Goal: Communication & Community: Answer question/provide support

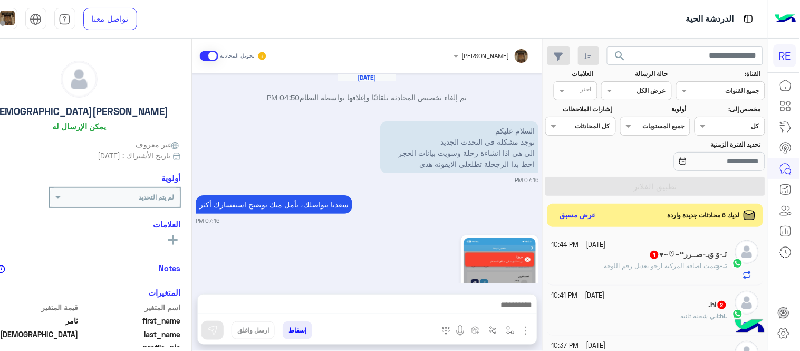
scroll to position [198, 0]
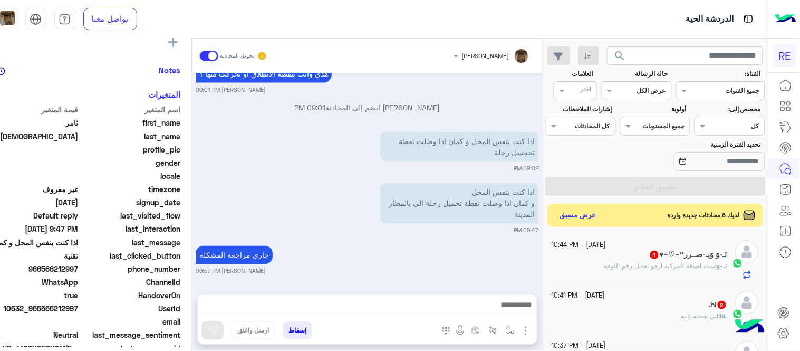
click at [412, 267] on small "[PERSON_NAME] 09:57 PM" at bounding box center [367, 271] width 343 height 8
click at [593, 210] on button "عرض مسبق" at bounding box center [577, 215] width 44 height 14
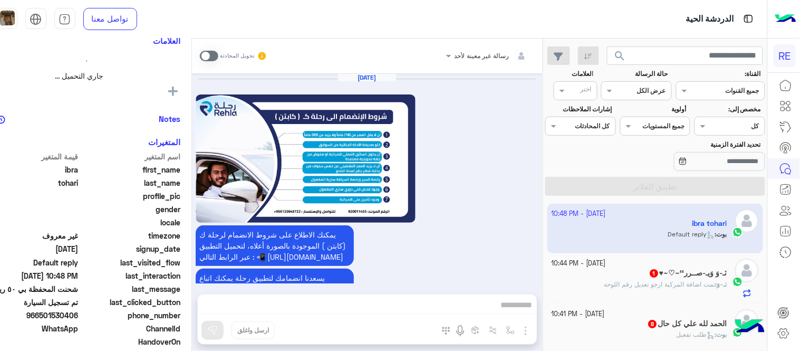
scroll to position [718, 0]
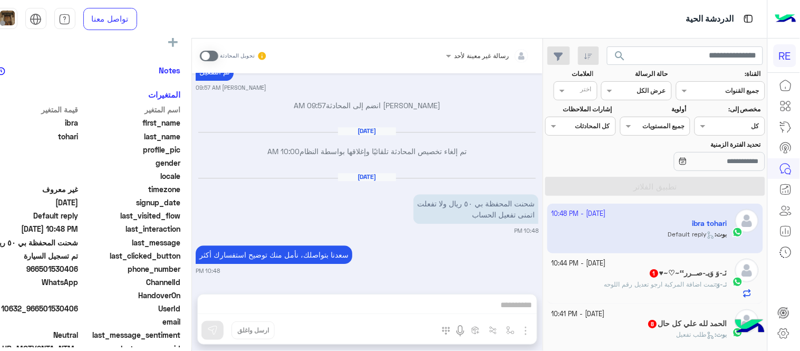
click at [218, 56] on span at bounding box center [209, 56] width 18 height 11
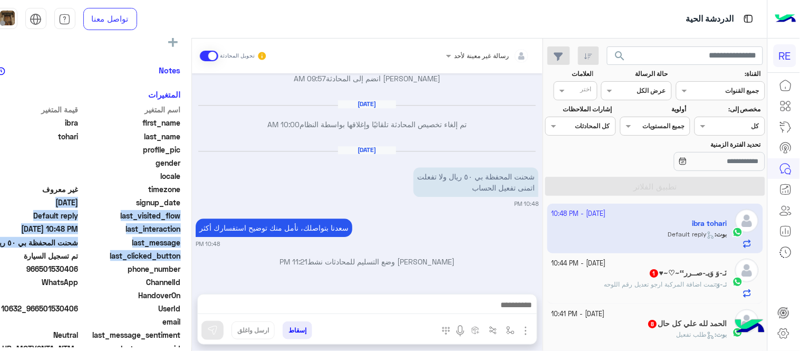
drag, startPoint x: 208, startPoint y: 249, endPoint x: 205, endPoint y: 208, distance: 41.8
click at [192, 208] on mat-drawer "ibra tohari يمكن الإرسال له غير معروف تاريخ الأشتراك : [DATE] أولوية لم يتم الت…" at bounding box center [79, 196] width 225 height 316
click at [191, 208] on div "ibra tohari يمكن الإرسال له غير معروف تاريخ الأشتراك : [DATE] أولوية لم يتم الت…" at bounding box center [79, 192] width 224 height 309
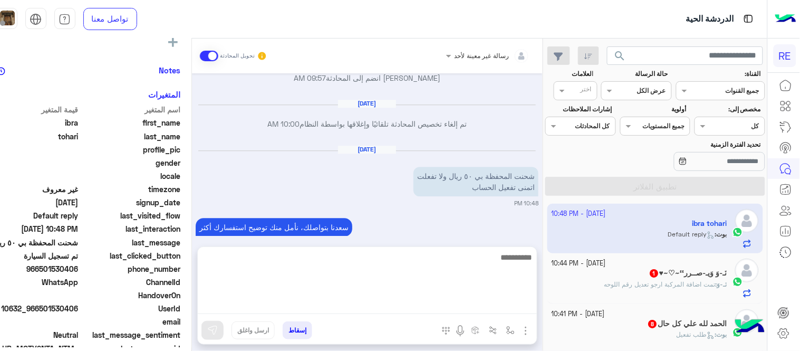
click at [355, 310] on textarea at bounding box center [367, 282] width 339 height 63
type textarea "*"
type textarea "**********"
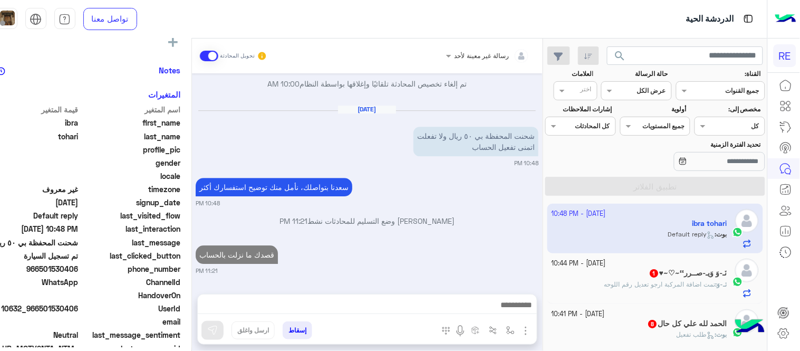
click at [514, 220] on div "[DATE] يمكنك الاطلاع على شروط الانضمام لرحلة ك (كابتن ) الموجودة بالصورة أعلاه،…" at bounding box center [367, 178] width 351 height 210
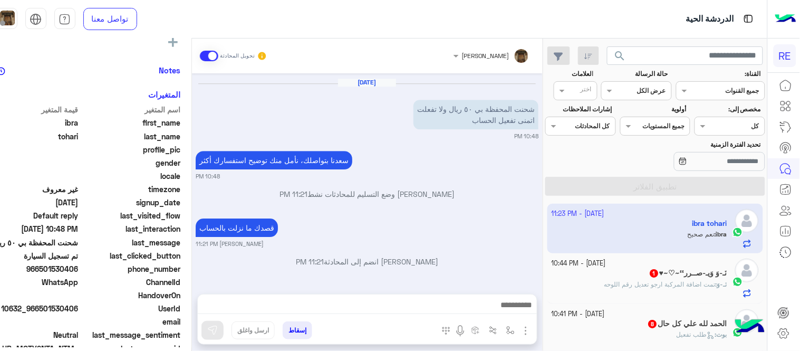
scroll to position [871, 0]
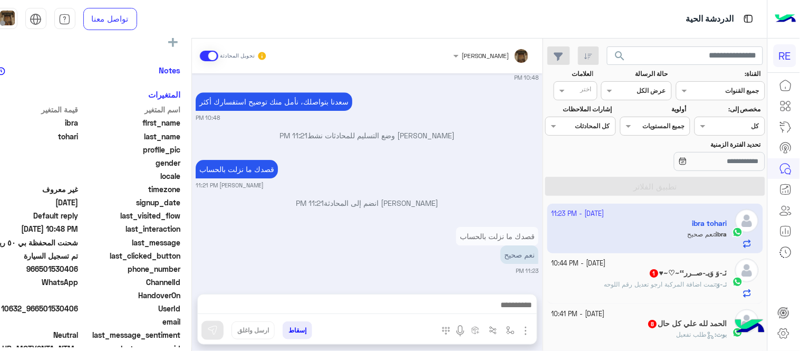
click at [451, 155] on div "[DATE] يمكنك الاطلاع على شروط الانضمام لرحلة ك (كابتن ) الموجودة بالصورة أعلاه،…" at bounding box center [367, 178] width 351 height 210
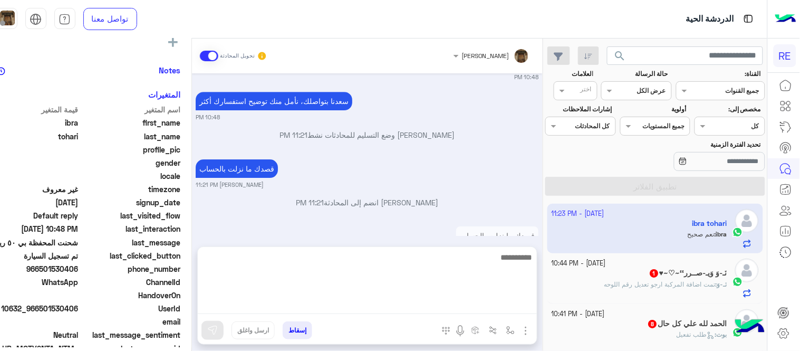
click at [449, 308] on textarea at bounding box center [367, 282] width 339 height 63
type textarea "**********"
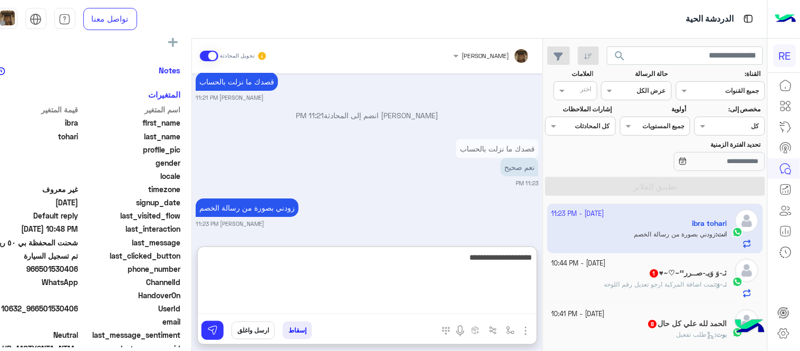
type textarea "**********"
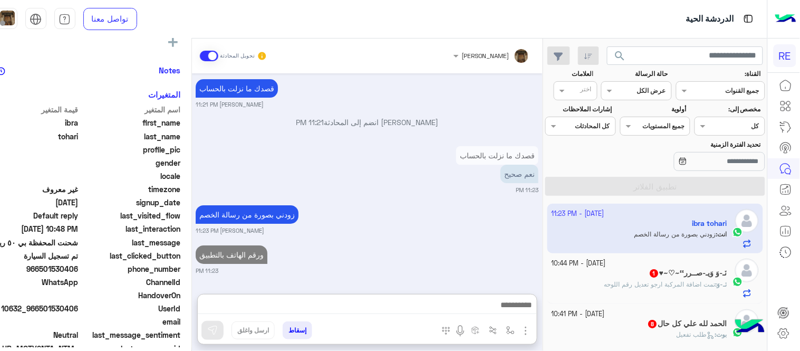
scroll to position [979, 0]
click at [651, 283] on span "تمت اضافة المركبة ارجو تعديل رقم اللوحه" at bounding box center [659, 284] width 111 height 8
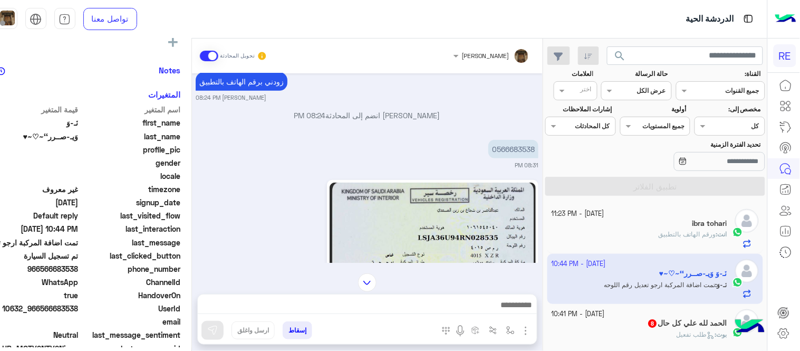
scroll to position [123, 0]
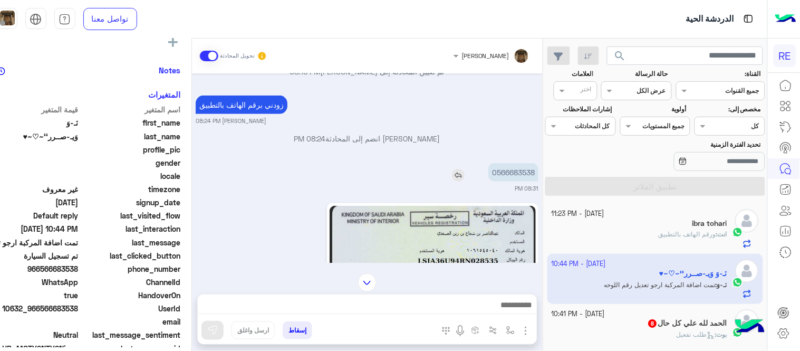
click at [535, 171] on p "0566683538" at bounding box center [513, 172] width 50 height 18
copy p "0566683538"
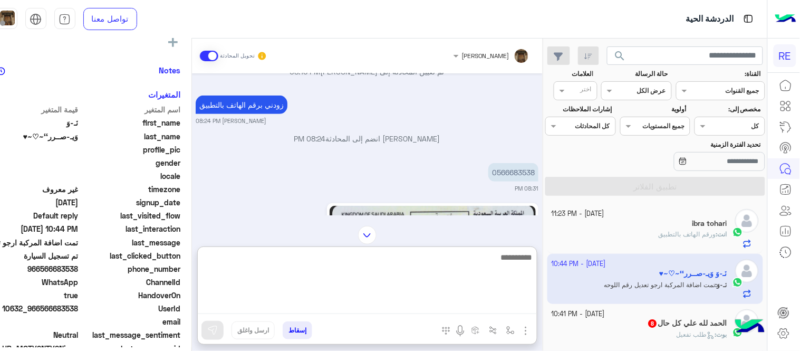
click at [378, 307] on textarea at bounding box center [367, 282] width 339 height 63
type textarea "**********"
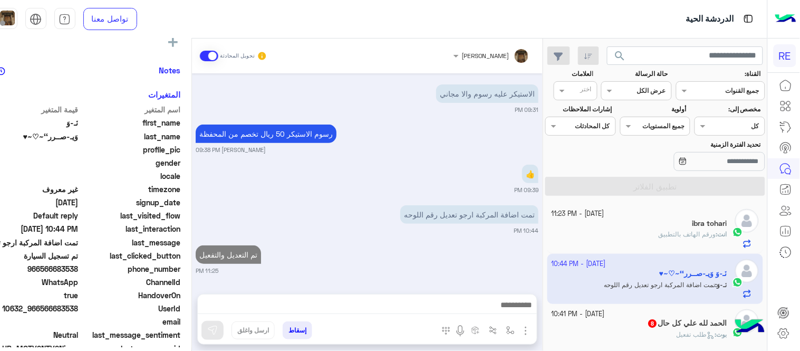
scroll to position [1115, 0]
click at [305, 170] on div "[DATE] تم إعادة توجيه المحادثة. للعودة إلي الرد الالي، أنقر الزر الموجود بالأسف…" at bounding box center [367, 178] width 351 height 210
click at [543, 206] on mat-drawer "[PERSON_NAME] تحويل المحادثة [DATE] تم إعادة توجيه المحادثة. للعودة إلي الرد ال…" at bounding box center [255, 196] width 576 height 316
click at [508, 245] on div "تم التعديل والتفعيل [PERSON_NAME] 11:25 PM" at bounding box center [367, 259] width 343 height 32
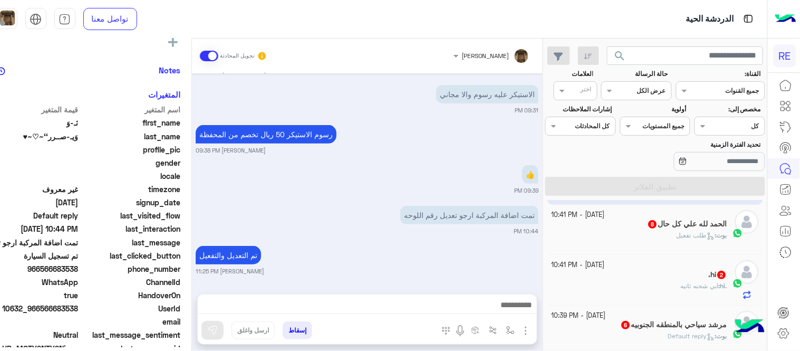
scroll to position [100, 0]
click at [617, 229] on div "الحمد لله علي كل حال 8" at bounding box center [640, 223] width 176 height 11
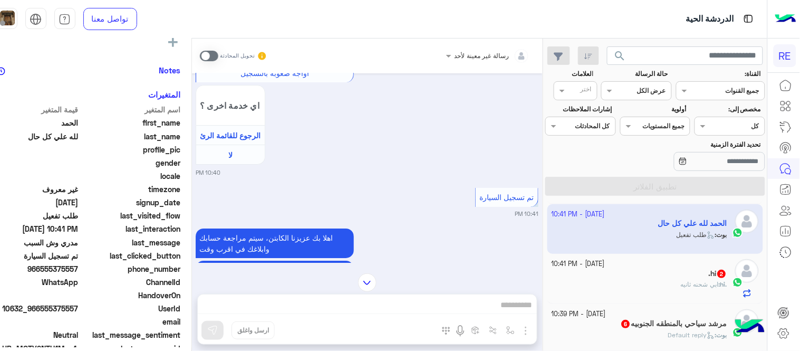
scroll to position [1006, 0]
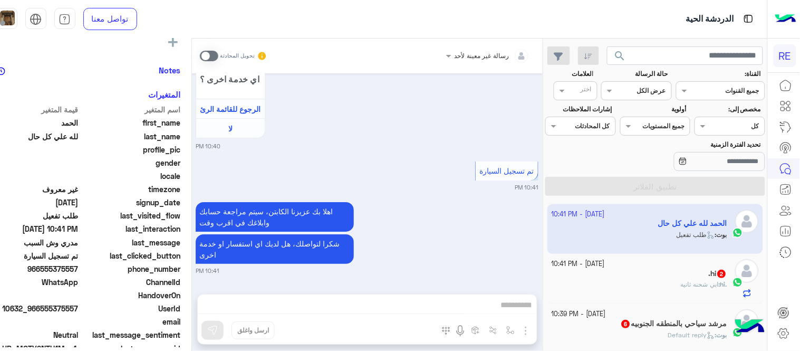
click at [218, 54] on span at bounding box center [209, 56] width 18 height 11
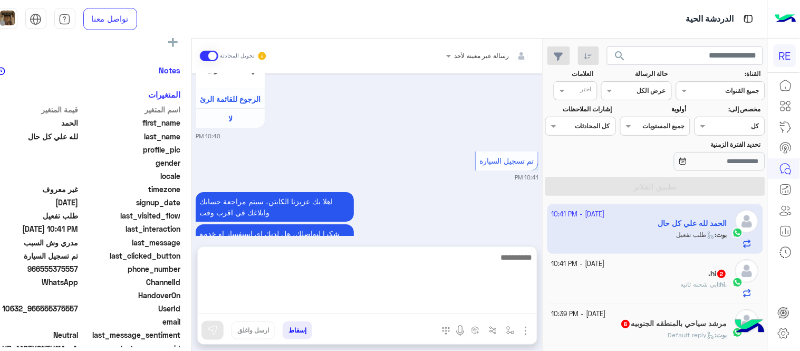
scroll to position [1034, 0]
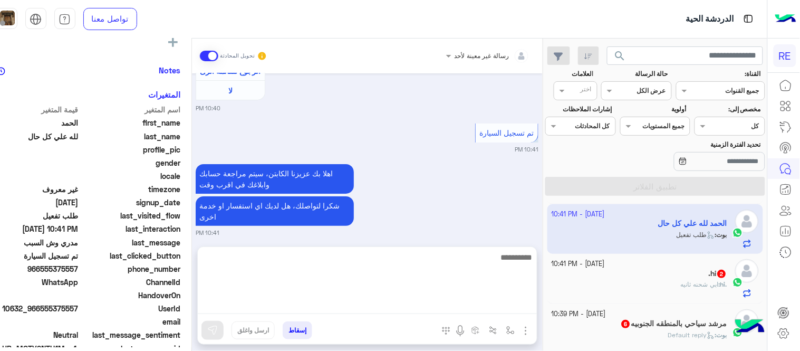
click at [401, 304] on textarea at bounding box center [367, 282] width 339 height 63
type textarea "**********"
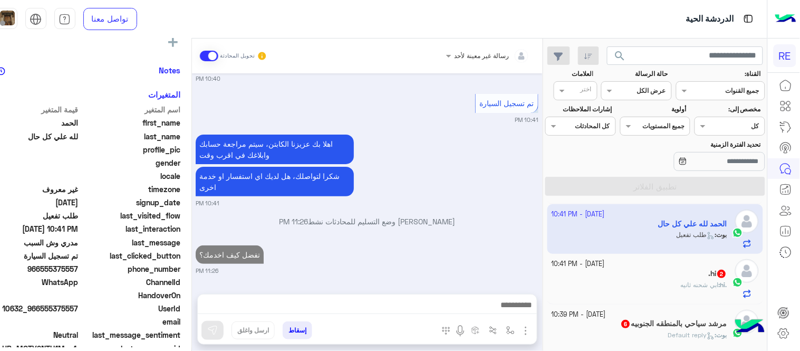
scroll to position [1101, 0]
click at [681, 287] on span "ابي شحنه ثانيه" at bounding box center [700, 285] width 38 height 8
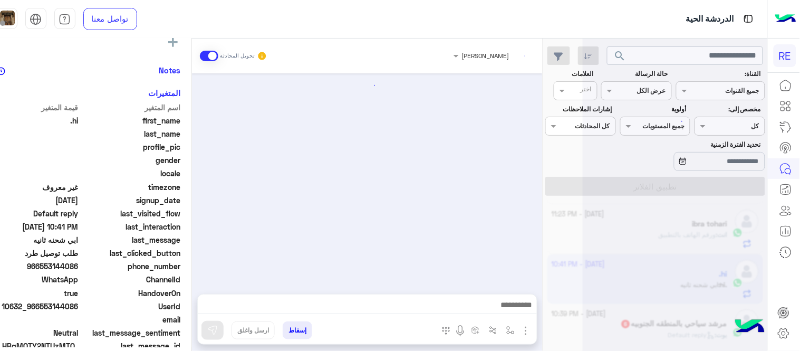
scroll to position [529, 0]
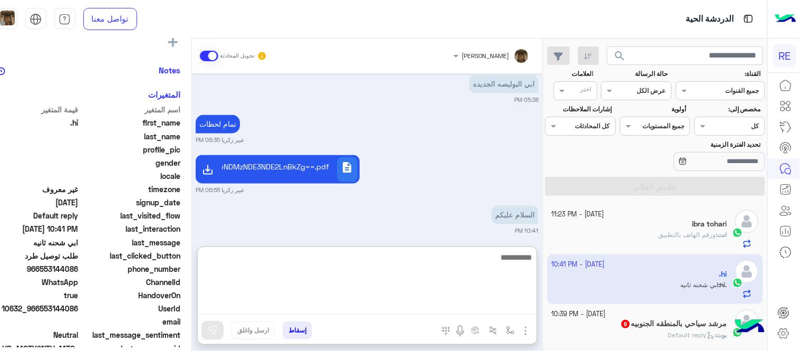
click at [349, 306] on textarea at bounding box center [367, 282] width 339 height 63
type textarea "**********"
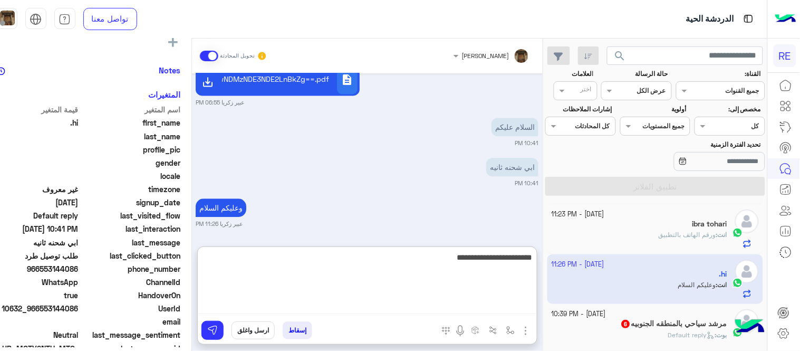
type textarea "**********"
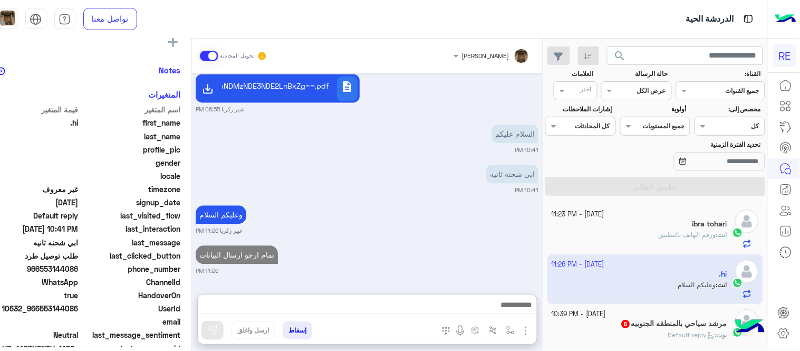
click at [368, 163] on div "[DATE] نأمل تزويدنا بمعلومات الطرد المراد إرساله: موقعك الحالي مع اللوكيشن : [P…" at bounding box center [367, 178] width 351 height 210
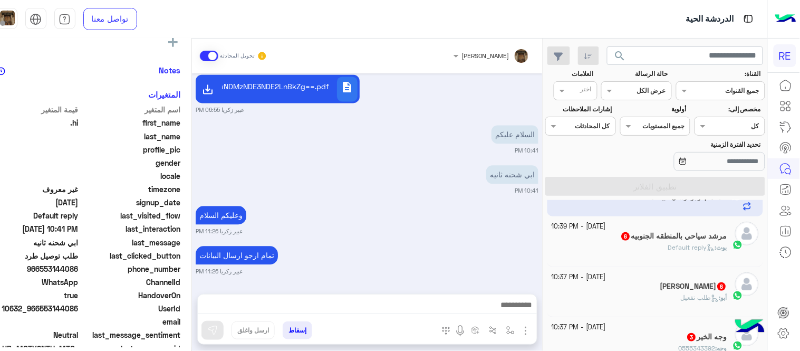
scroll to position [191, 0]
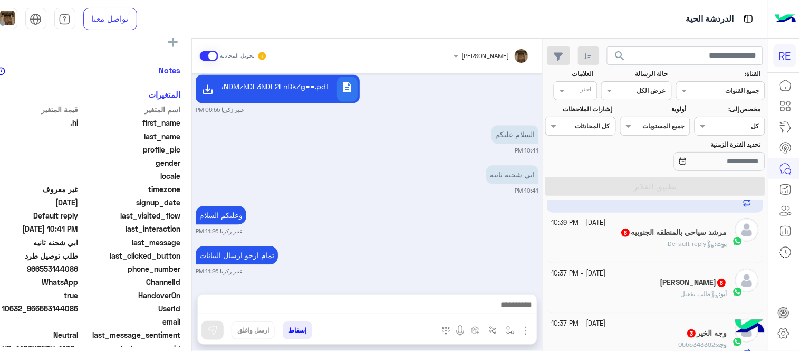
click at [629, 242] on div "[PERSON_NAME] : Default reply" at bounding box center [640, 248] width 176 height 18
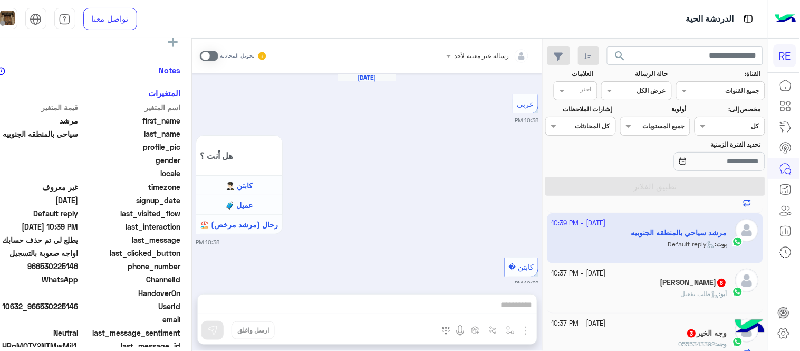
scroll to position [783, 0]
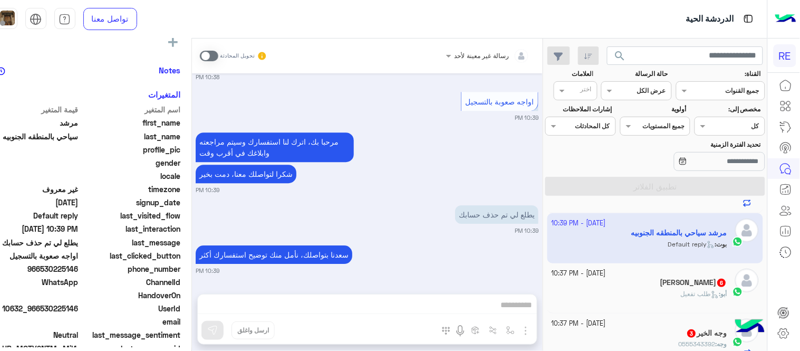
click at [218, 54] on span at bounding box center [209, 56] width 18 height 11
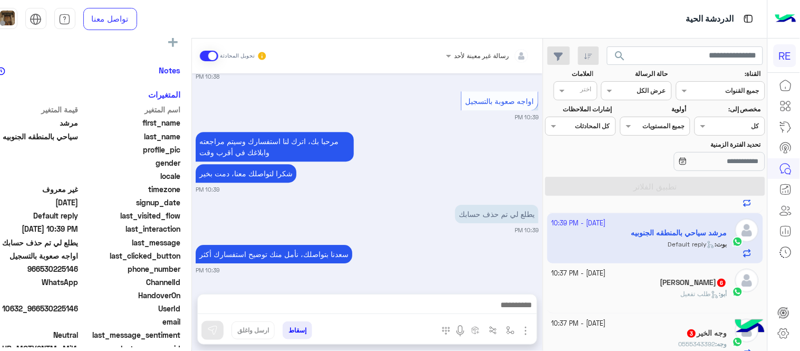
scroll to position [810, 0]
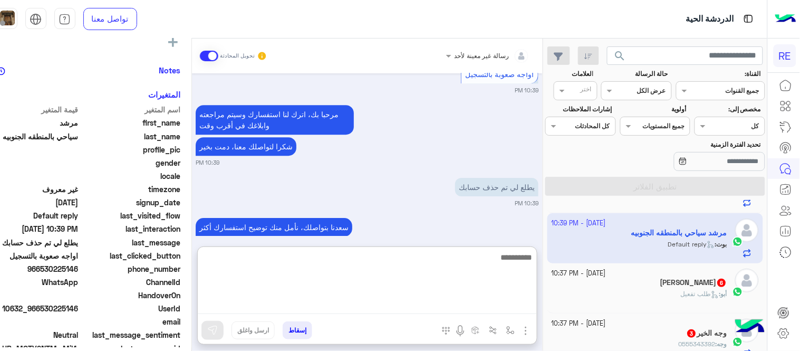
click at [381, 310] on textarea at bounding box center [367, 282] width 339 height 63
type textarea "**********"
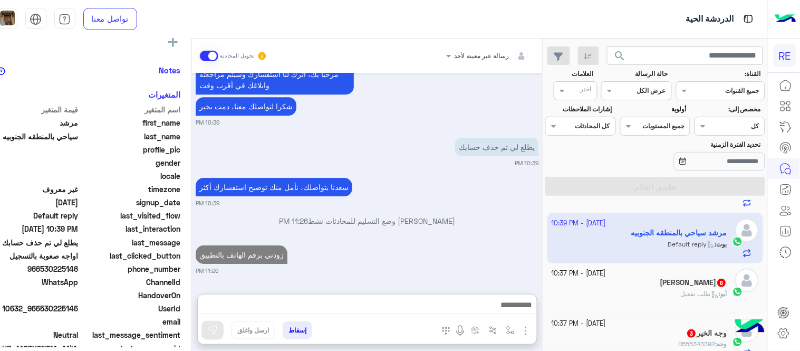
scroll to position [873, 0]
click at [679, 286] on div "أبو [PERSON_NAME] 6" at bounding box center [640, 283] width 176 height 11
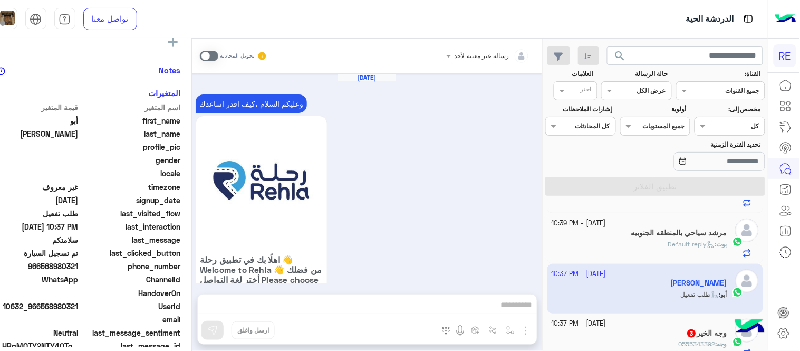
scroll to position [1041, 0]
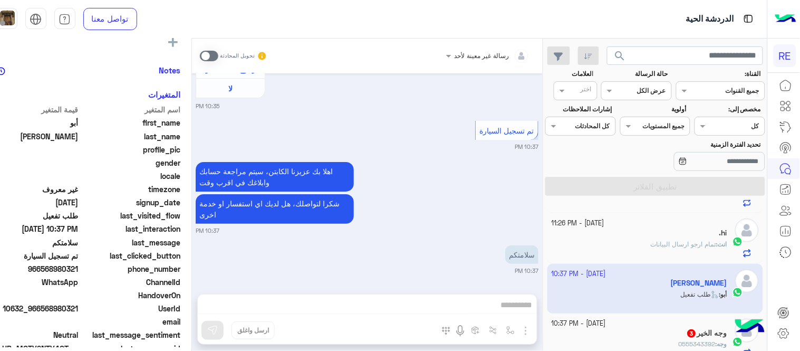
click at [218, 60] on span at bounding box center [209, 56] width 18 height 11
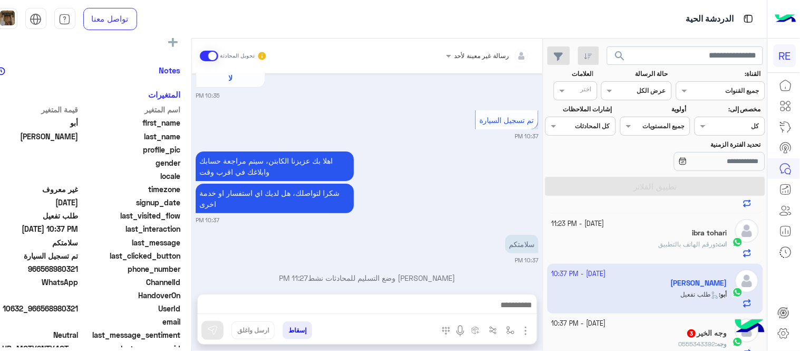
scroll to position [1067, 0]
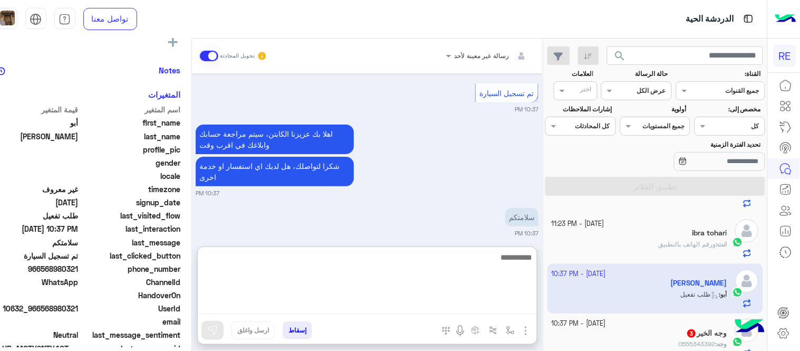
click at [380, 305] on textarea at bounding box center [367, 282] width 339 height 63
type textarea "*"
type textarea "**********"
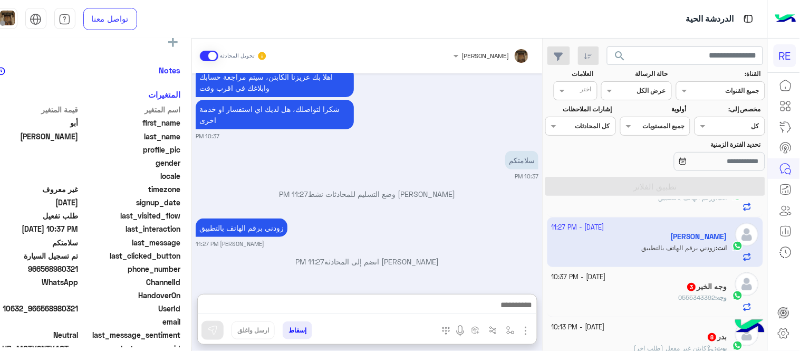
scroll to position [1163, 0]
click at [630, 285] on div "وجه الخير 3" at bounding box center [640, 287] width 176 height 11
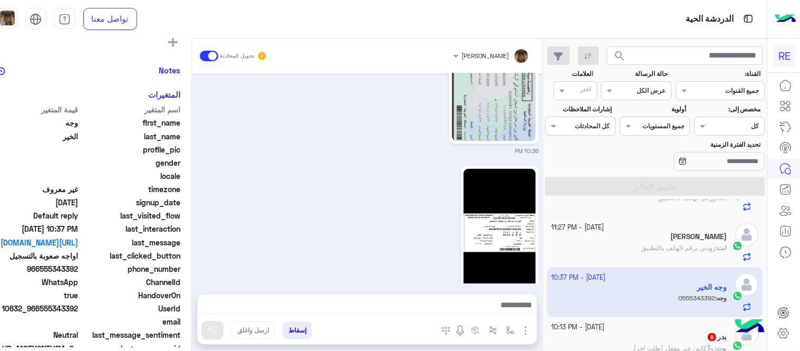
scroll to position [436, 0]
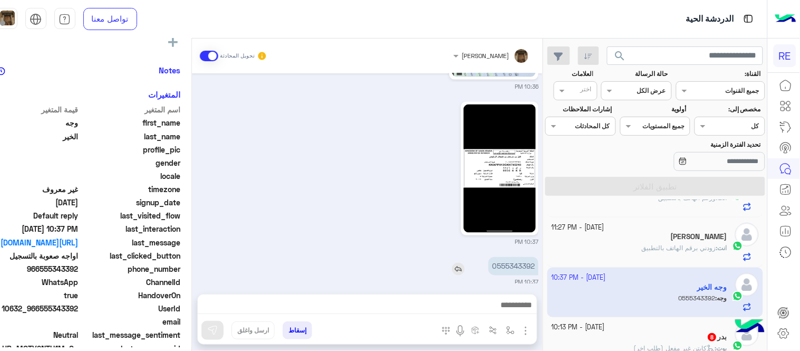
click at [538, 266] on p "0555343392" at bounding box center [513, 266] width 50 height 18
copy p "0555343392"
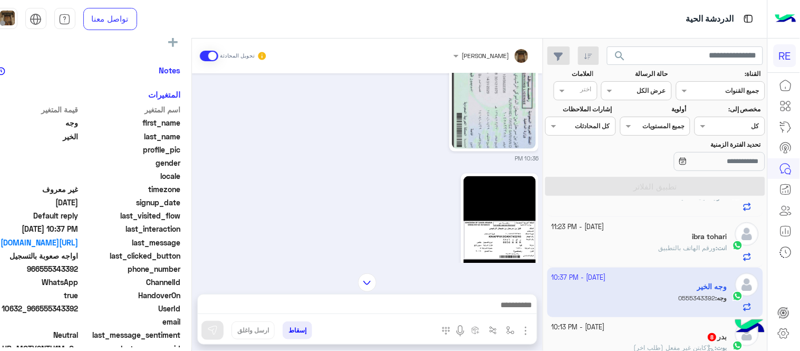
scroll to position [349, 0]
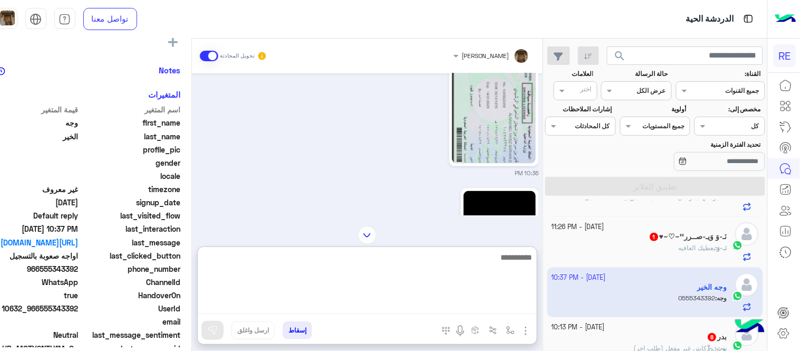
click at [394, 312] on textarea at bounding box center [367, 282] width 339 height 63
type textarea "**********"
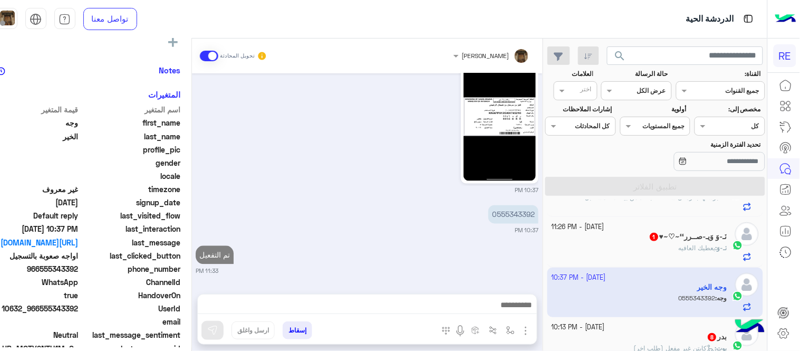
scroll to position [510, 0]
click at [666, 234] on h5 "‏​نَـ-وَ وَيـ-صــرر‘‘~♡~♥ 1" at bounding box center [688, 236] width 78 height 9
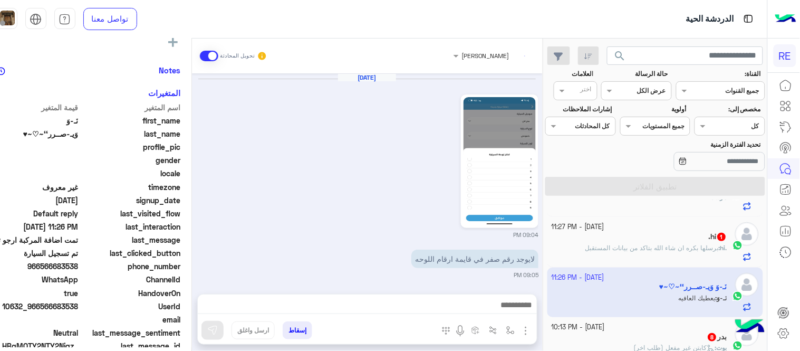
scroll to position [238, 0]
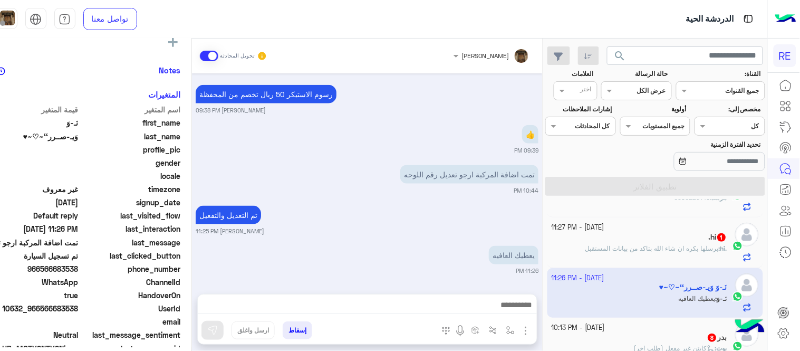
click at [599, 247] on span "برسلها بكره ان شاء الله بتاكد من بيانات المستقبل" at bounding box center [651, 248] width 133 height 8
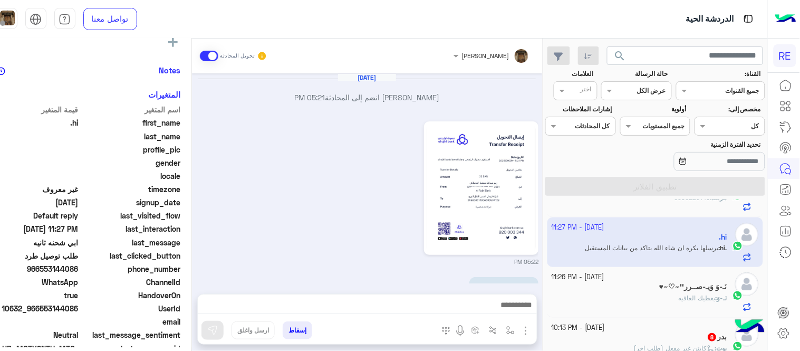
scroll to position [334, 0]
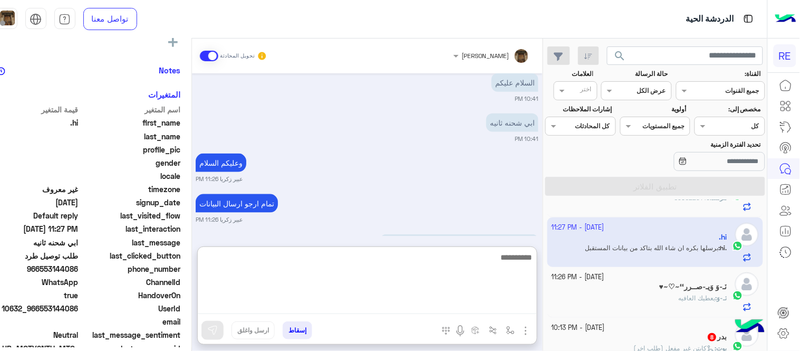
click at [448, 298] on textarea at bounding box center [367, 282] width 339 height 63
type textarea "**********"
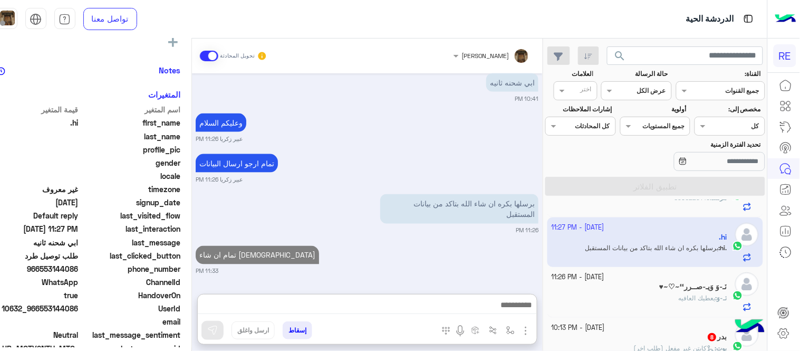
click at [422, 230] on div "[DATE] [PERSON_NAME] انضم إلى المحادثة 05:21 PM 05:22 PM ابي البوليصه الجديده 0…" at bounding box center [367, 178] width 351 height 210
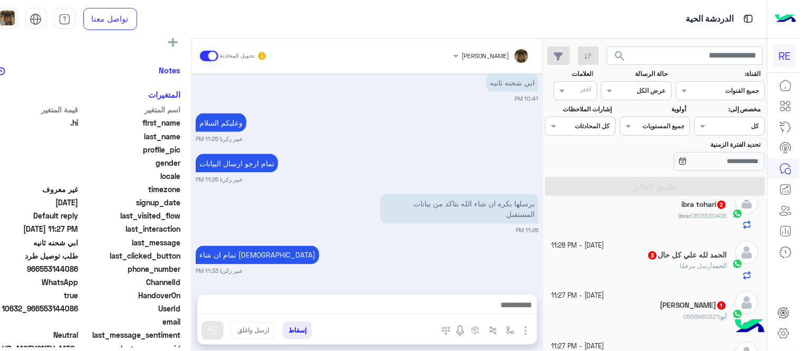
scroll to position [0, 0]
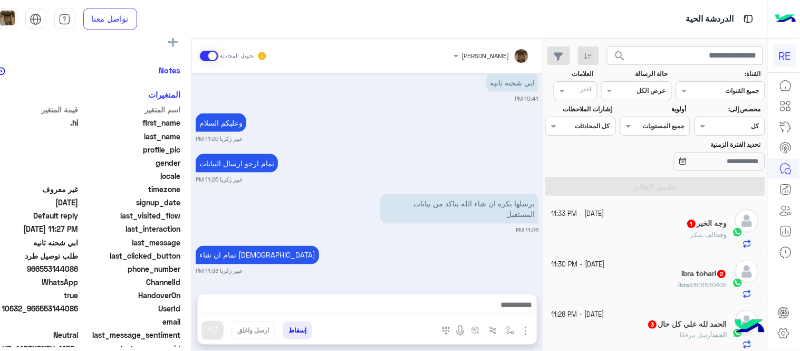
click at [620, 229] on div "وجه الخير 1" at bounding box center [640, 224] width 176 height 11
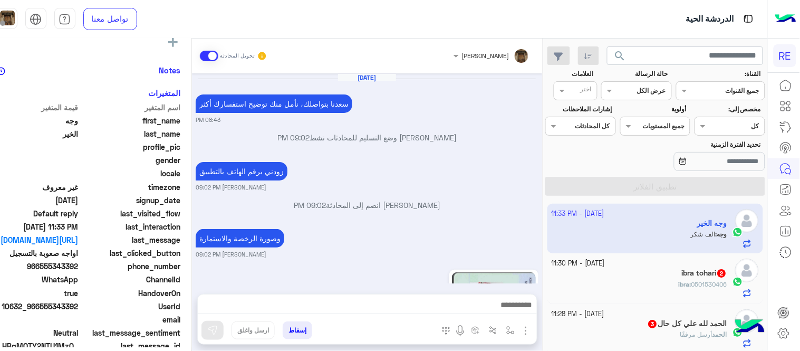
scroll to position [415, 0]
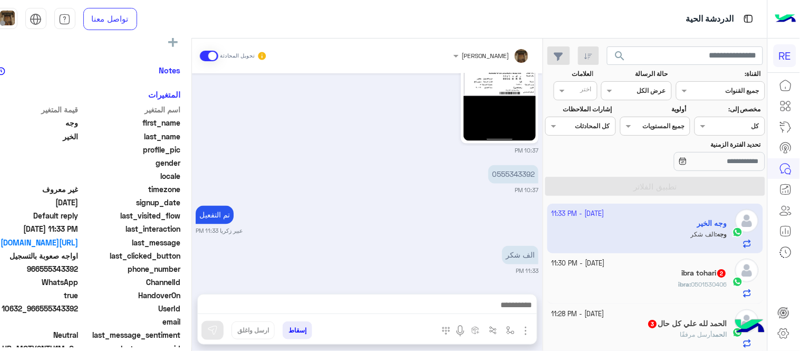
click at [647, 282] on div "ibra : 0501530406" at bounding box center [640, 289] width 176 height 18
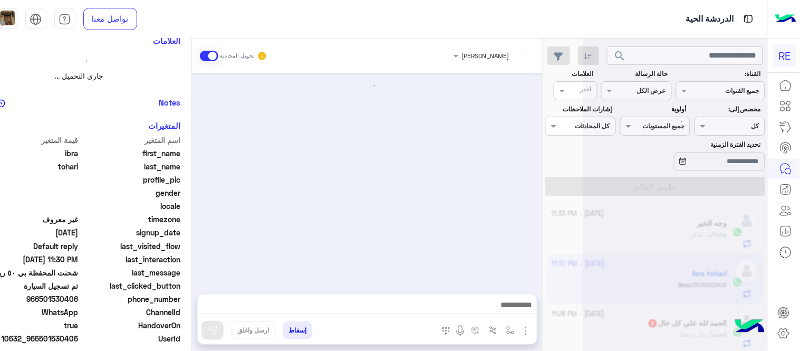
scroll to position [270, 0]
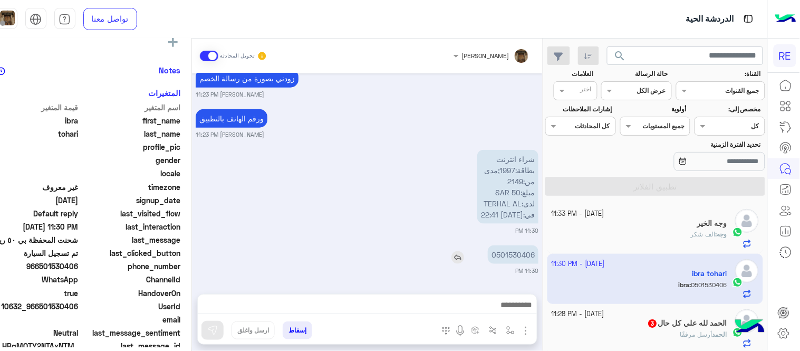
click at [531, 255] on p "0501530406" at bounding box center [513, 254] width 51 height 18
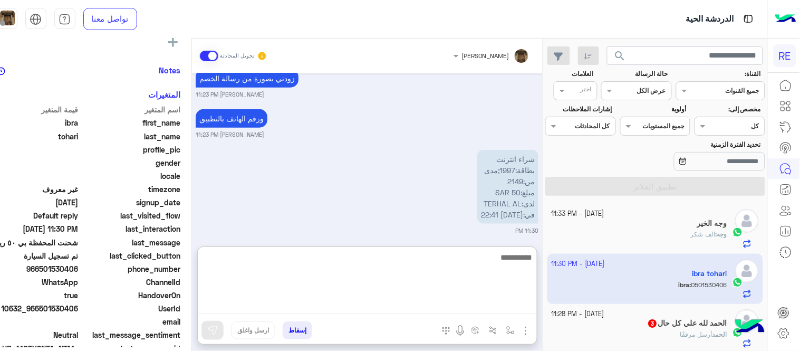
click at [400, 307] on textarea at bounding box center [367, 282] width 339 height 63
type textarea "********"
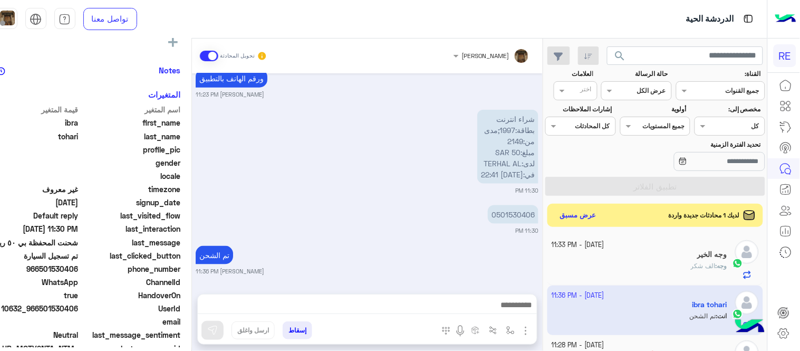
scroll to position [310, 0]
click at [437, 160] on div "[DATE] شحنت المحفظة بي ٥٠ ريال ولا تفعلت اتمنى تفعيل الحساب 10:48 PM [PERSON_NA…" at bounding box center [367, 178] width 351 height 210
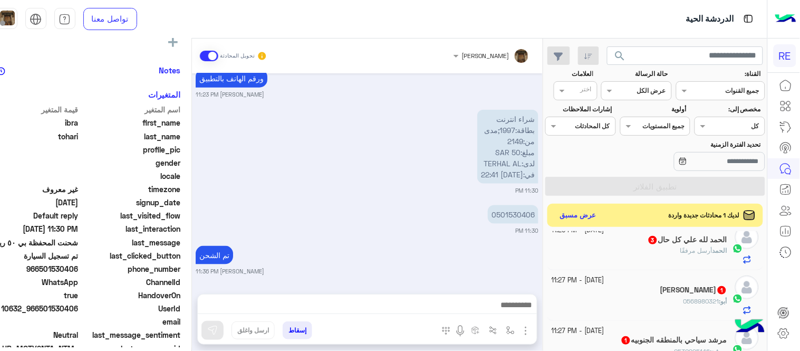
scroll to position [101, 0]
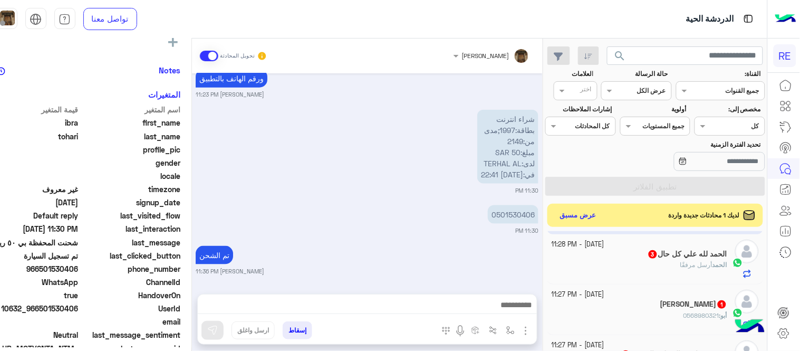
click at [652, 264] on div "ال[PERSON_NAME] أرسل مرفقًا" at bounding box center [640, 269] width 176 height 18
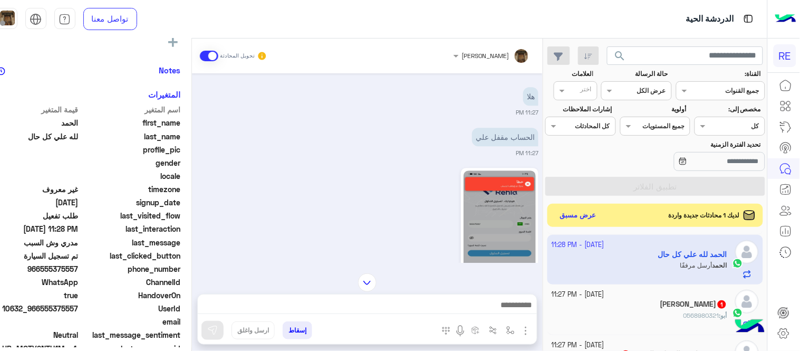
scroll to position [776, 0]
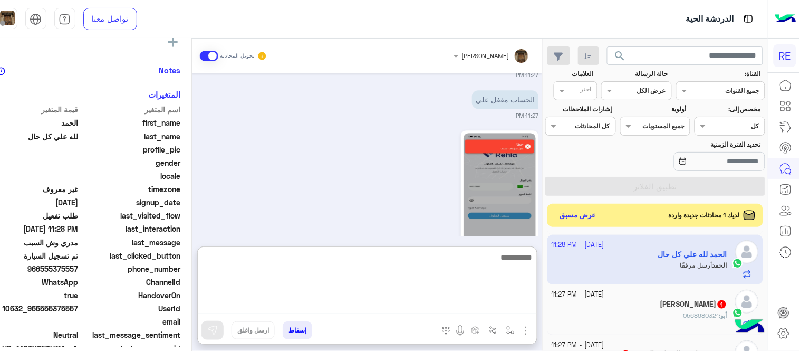
click at [407, 303] on textarea at bounding box center [367, 282] width 339 height 63
type textarea "**********"
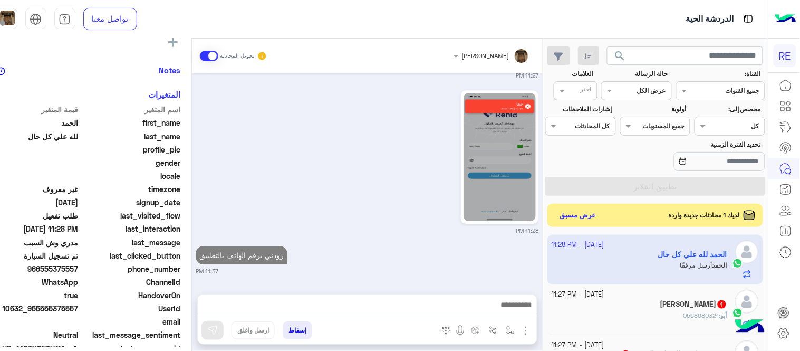
scroll to position [816, 0]
click at [422, 238] on div "[PERSON_NAME] تحويل المحادثة [DATE] تفعيل حساب 10:40 PM يمكنك الاطلاع على شروط …" at bounding box center [367, 196] width 351 height 316
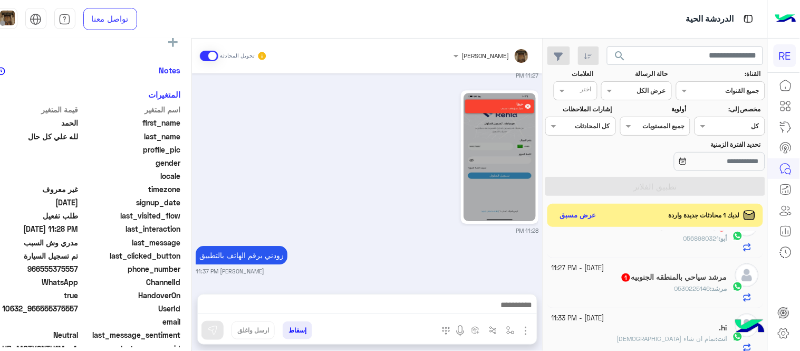
scroll to position [212, 0]
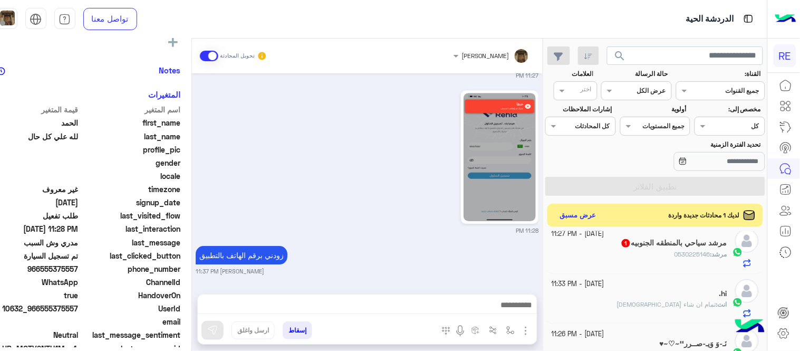
click at [543, 257] on mat-drawer "[PERSON_NAME] تحويل المحادثة [DATE] تفعيل حساب 10:40 PM يمكنك الاطلاع على شروط …" at bounding box center [255, 196] width 576 height 316
click at [538, 259] on div "زودني برقم الهاتف بالتطبيق [PERSON_NAME] 11:37 PM" at bounding box center [367, 259] width 343 height 32
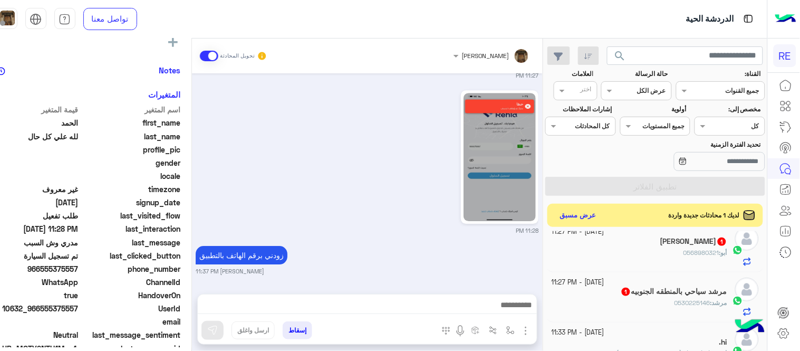
scroll to position [164, 0]
click at [633, 254] on div "أبو : 0568980321" at bounding box center [640, 256] width 176 height 18
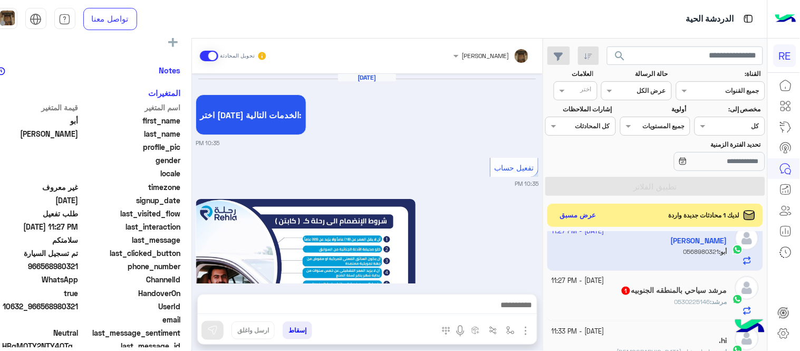
scroll to position [684, 0]
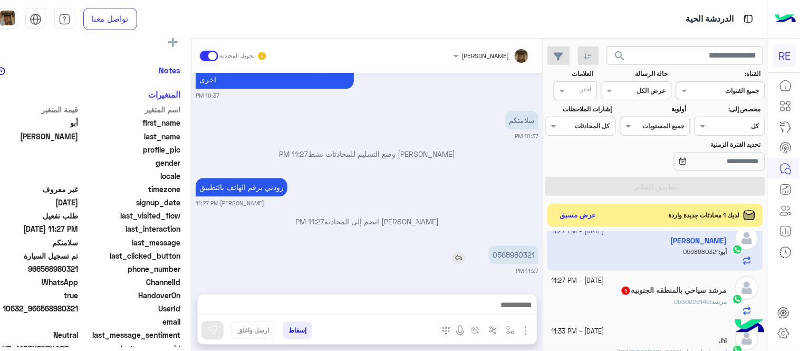
click at [531, 246] on p "0568980321" at bounding box center [514, 254] width 50 height 18
copy p "0568980321"
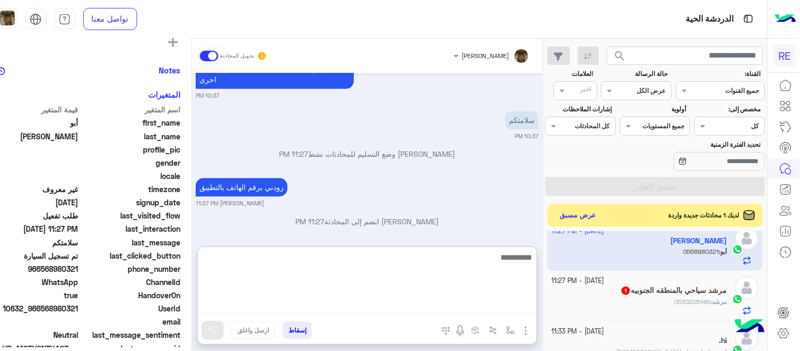
click at [371, 305] on textarea at bounding box center [367, 282] width 339 height 63
type textarea "**********"
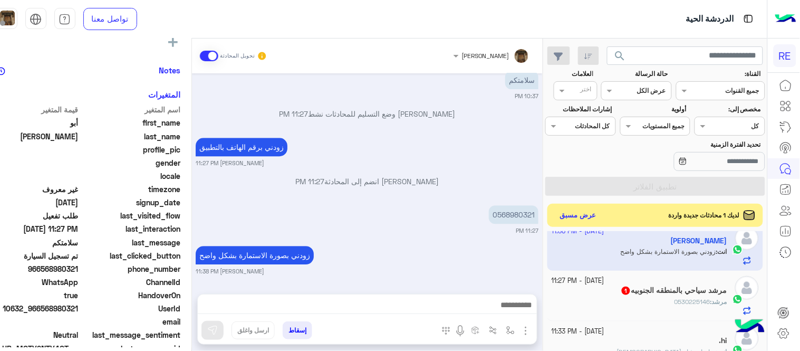
scroll to position [748, 0]
click at [633, 298] on div "مرشد : 0530225146" at bounding box center [640, 306] width 176 height 18
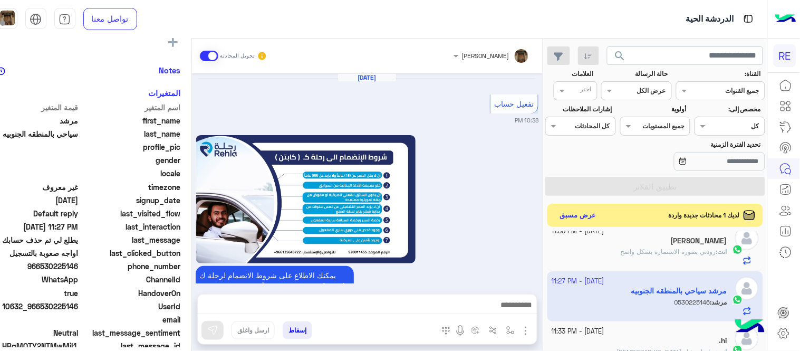
scroll to position [650, 0]
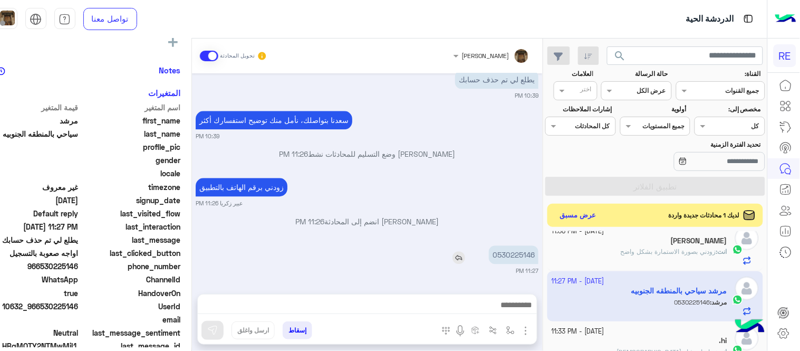
click at [538, 255] on p "0530225146" at bounding box center [514, 254] width 50 height 18
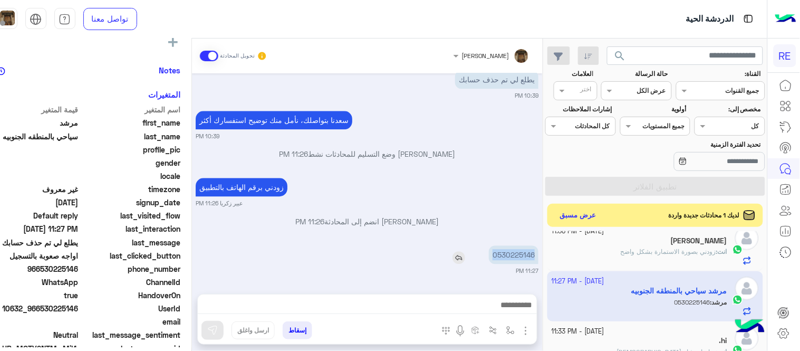
click at [538, 255] on p "0530225146" at bounding box center [514, 254] width 50 height 18
copy p "0530225146"
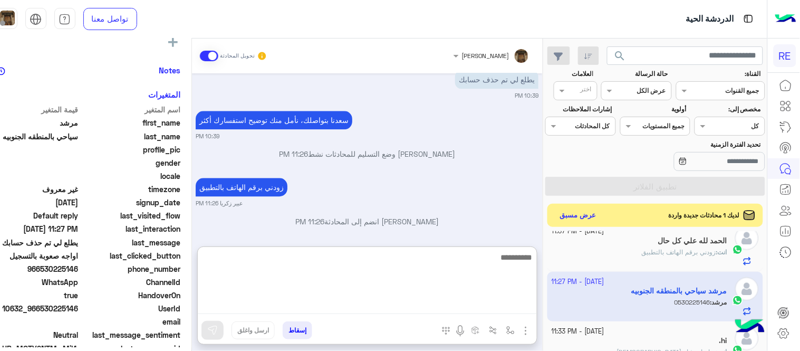
click at [452, 305] on textarea at bounding box center [367, 282] width 339 height 63
type textarea "*"
type textarea "**********"
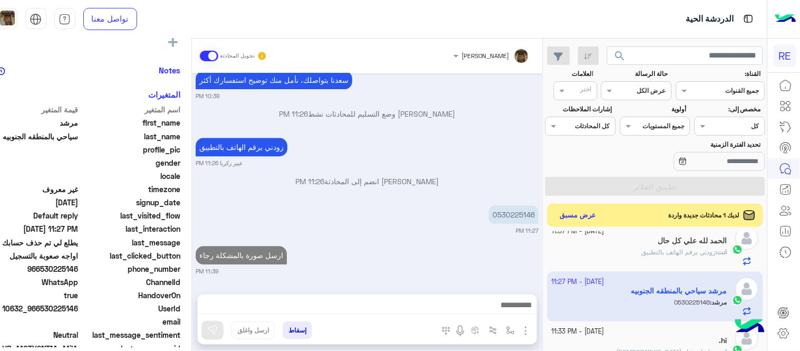
scroll to position [690, 0]
click at [454, 209] on div "[DATE] تفعيل حساب 10:38 PM يمكنك الاطلاع على شروط الانضمام لرحلة ك (كابتن ) الم…" at bounding box center [367, 178] width 351 height 210
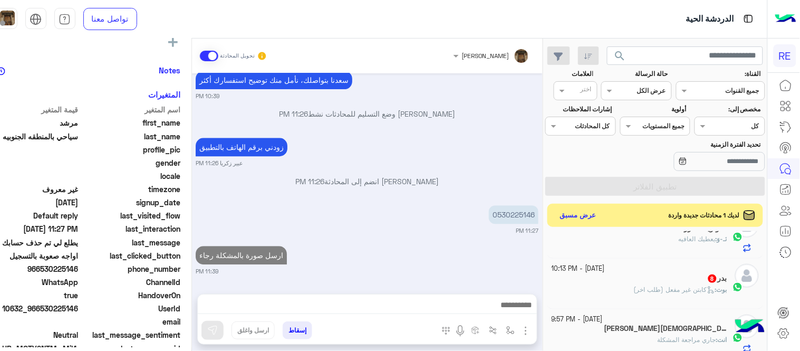
scroll to position [370, 0]
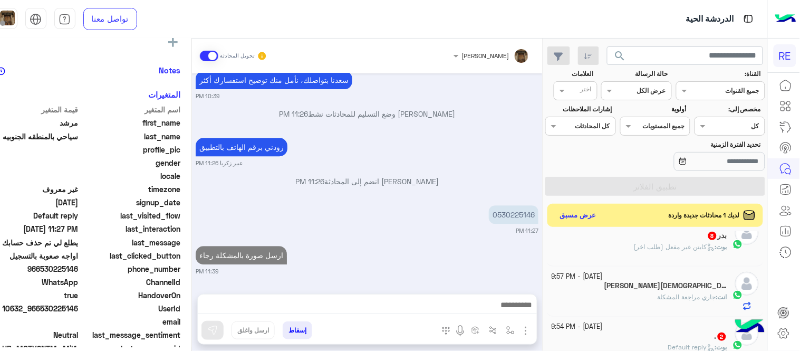
click at [641, 241] on div "بدر 8" at bounding box center [640, 236] width 176 height 11
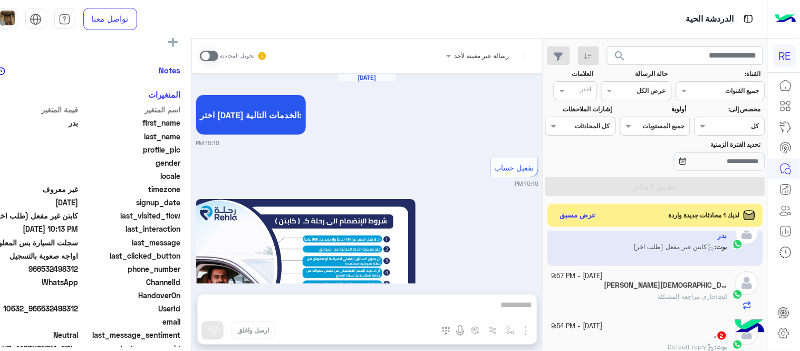
scroll to position [826, 0]
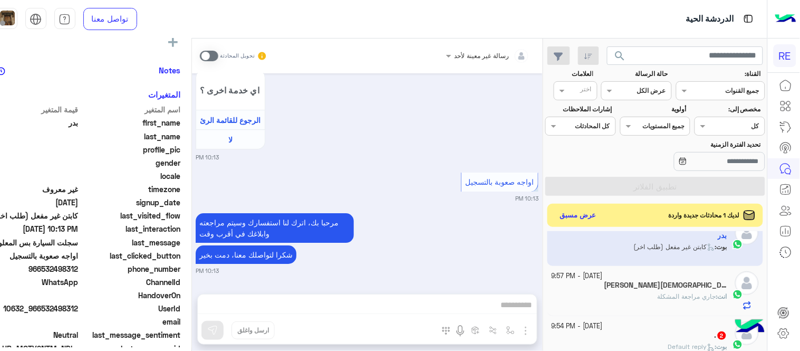
click at [218, 54] on span at bounding box center [209, 56] width 18 height 11
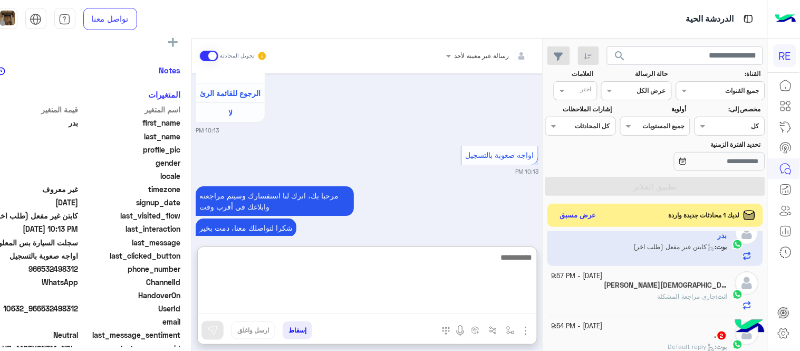
click at [396, 304] on textarea at bounding box center [367, 282] width 339 height 63
type textarea "**********"
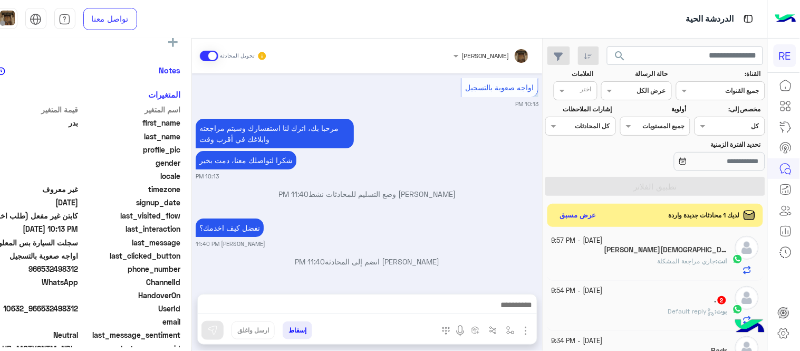
scroll to position [949, 0]
click at [632, 300] on div ". 2" at bounding box center [640, 300] width 176 height 11
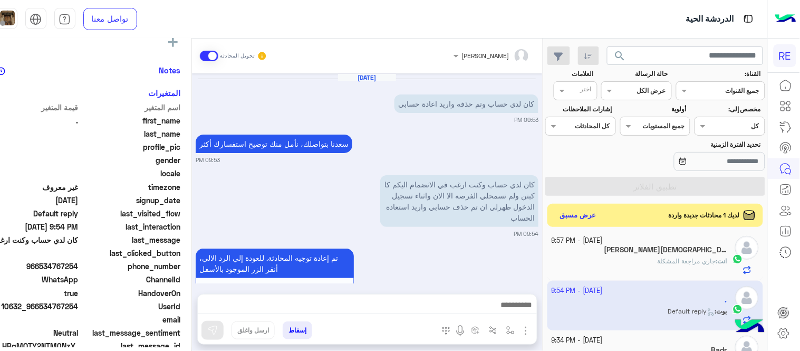
scroll to position [87, 0]
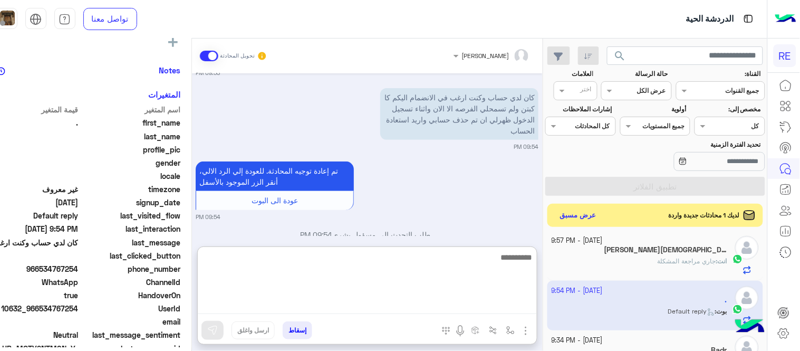
click at [344, 306] on textarea at bounding box center [367, 282] width 339 height 63
type textarea "**********"
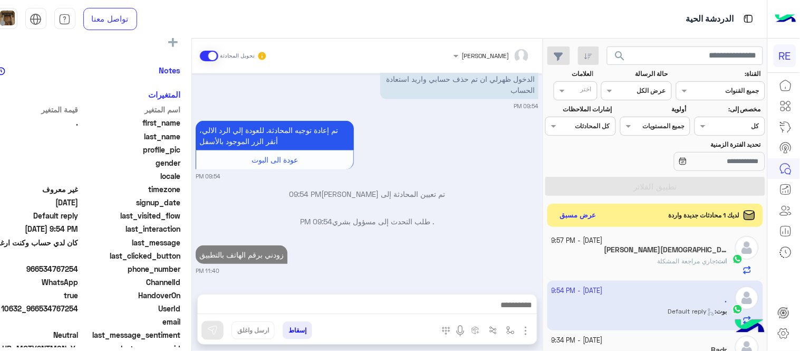
scroll to position [128, 0]
click at [438, 240] on div "[PERSON_NAME] تحويل المحادثة [DATE] كان لدي حساب وتم حذفه واريد اعادة حسابي 09:…" at bounding box center [367, 196] width 351 height 316
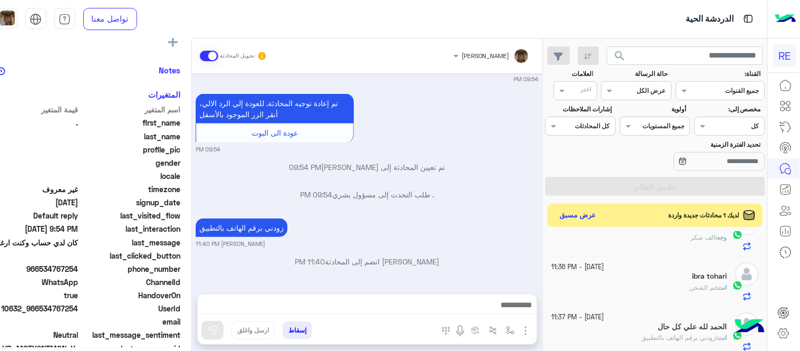
scroll to position [0, 0]
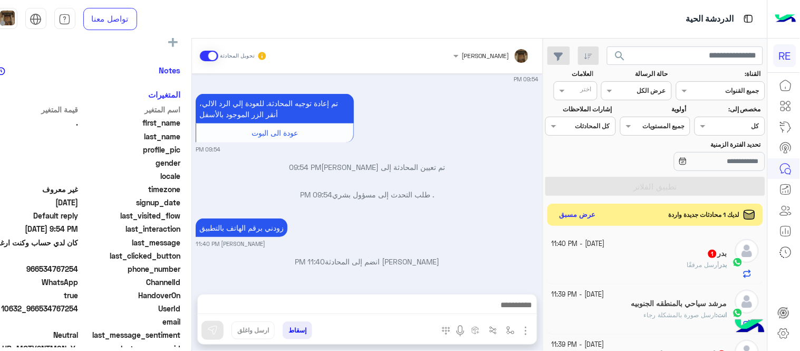
click at [589, 220] on button "عرض مسبق" at bounding box center [577, 215] width 44 height 14
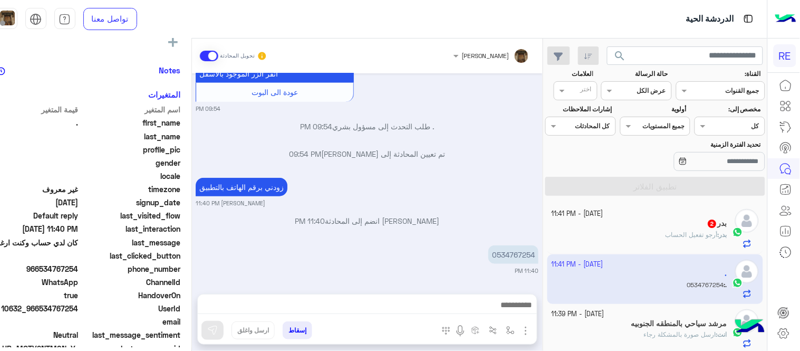
scroll to position [195, 0]
click at [524, 253] on p "0534767254" at bounding box center [513, 254] width 50 height 18
copy p "0534767254"
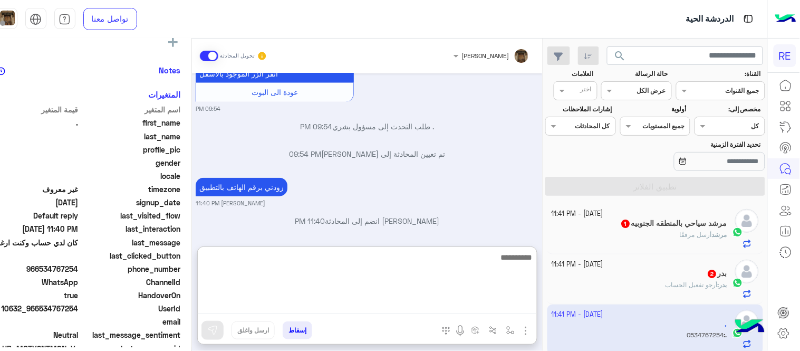
click at [334, 303] on textarea at bounding box center [367, 282] width 339 height 63
type textarea "**********"
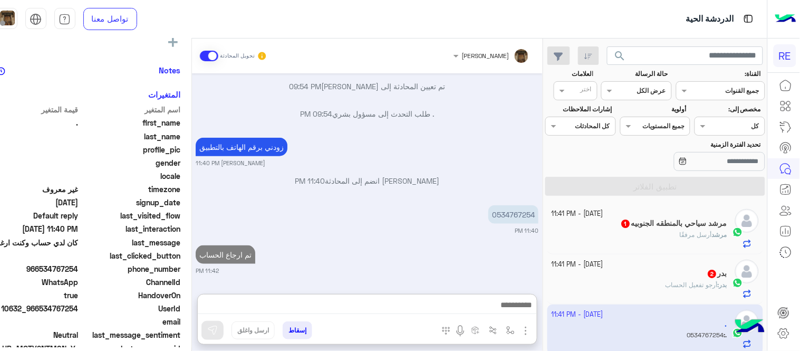
scroll to position [248, 0]
click at [600, 284] on div "بدر : [PERSON_NAME] الحساب" at bounding box center [640, 289] width 176 height 18
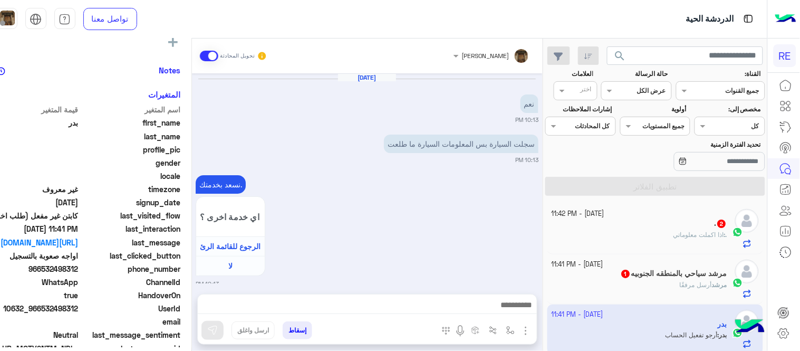
scroll to position [417, 0]
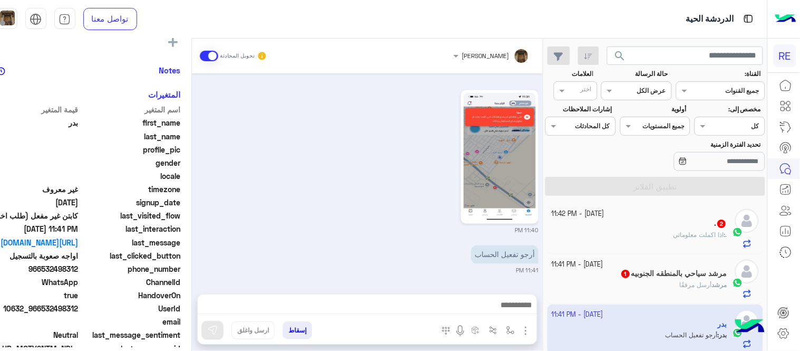
click at [401, 227] on small "11:40 PM" at bounding box center [367, 230] width 343 height 8
click at [536, 170] on img at bounding box center [500, 157] width 72 height 128
click at [192, 248] on mat-drawer "بدر يمكن الإرسال له غير معروف تاريخ الأشتراك : [DATE] أولوية لم يتم التحديد الع…" at bounding box center [79, 196] width 225 height 316
drag, startPoint x: 211, startPoint y: 251, endPoint x: 209, endPoint y: 236, distance: 14.9
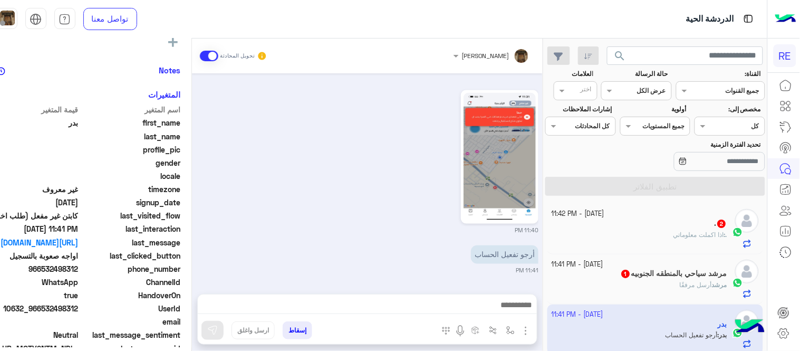
click at [209, 236] on div "[DATE] نعم 10:13 PM ‏سجلت السيارة بس المعلومات السيارة ما طلعت 10:13 PM نسعد بخ…" at bounding box center [367, 178] width 351 height 210
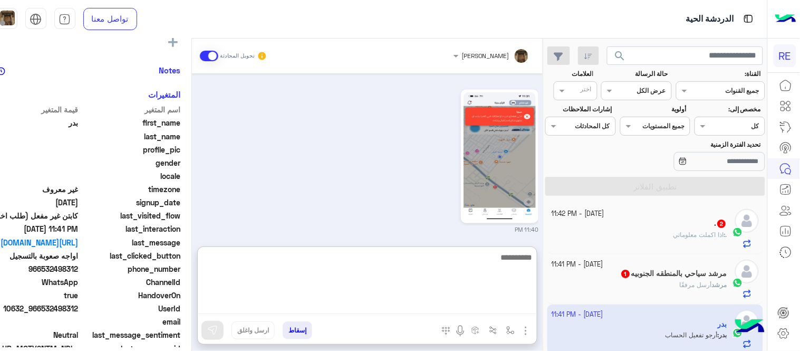
click at [370, 307] on textarea at bounding box center [367, 282] width 339 height 63
type textarea "**********"
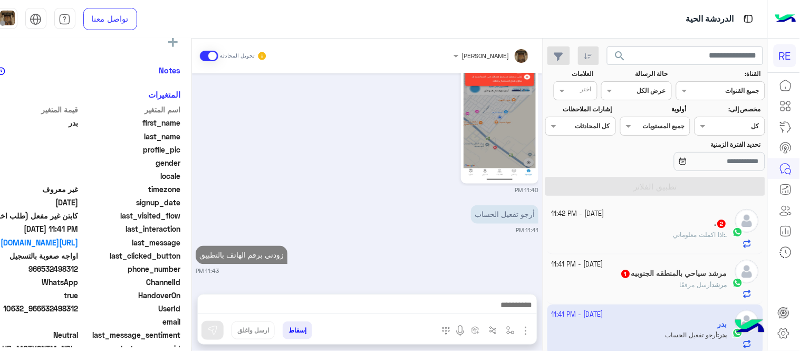
scroll to position [469, 0]
click at [673, 243] on div ". : اذا اكملت معلوماتي" at bounding box center [640, 239] width 176 height 18
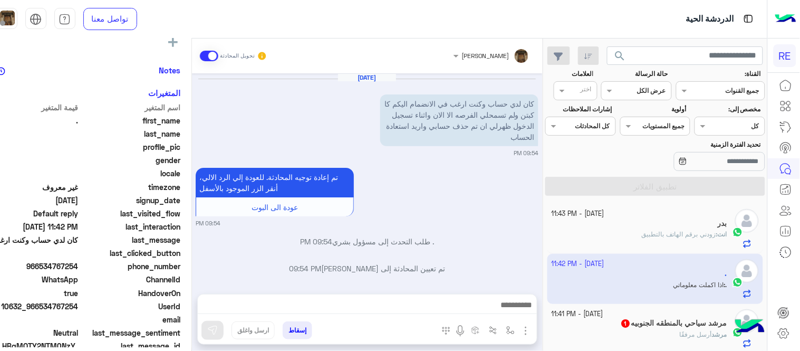
scroll to position [246, 0]
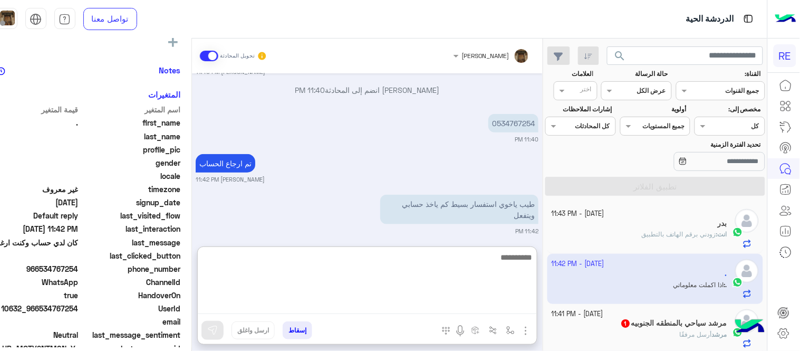
click at [460, 311] on textarea at bounding box center [367, 282] width 339 height 63
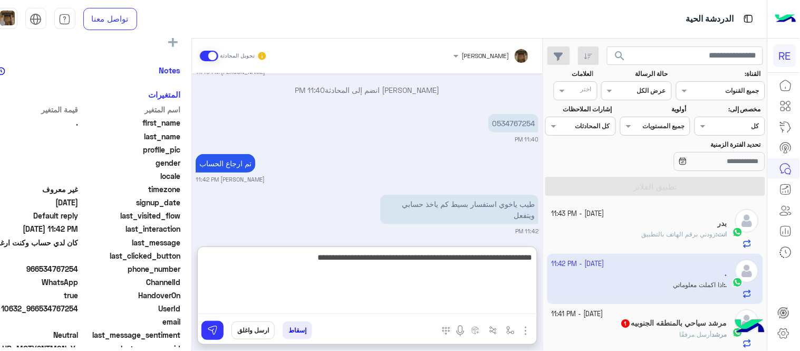
type textarea "**********"
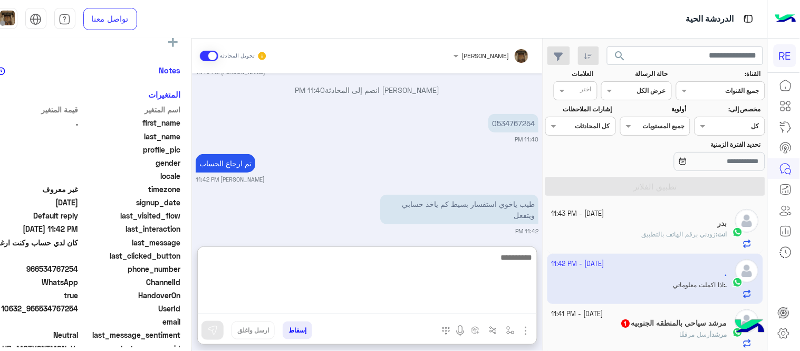
scroll to position [345, 0]
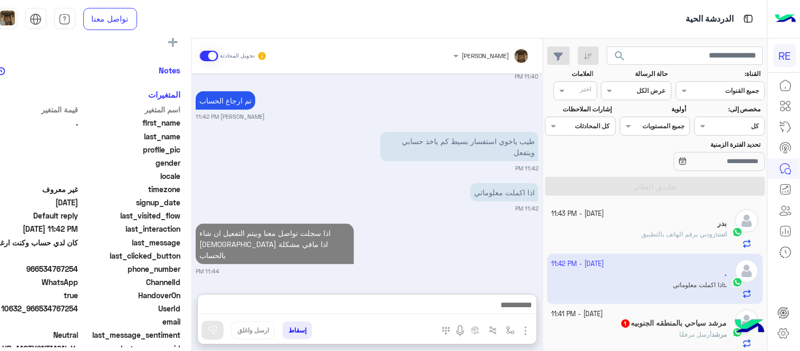
click at [455, 218] on div "[DATE] كان لدي حساب وكنت ارغب في الانضمام اليكم كا كبتن ولم تسمحلي الفرصه الا ا…" at bounding box center [367, 178] width 351 height 210
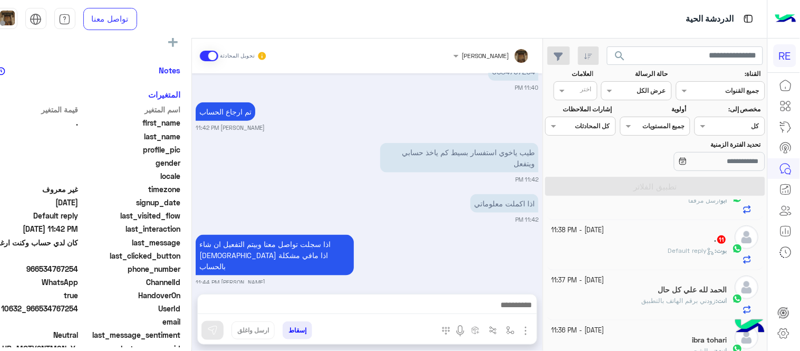
scroll to position [452, 0]
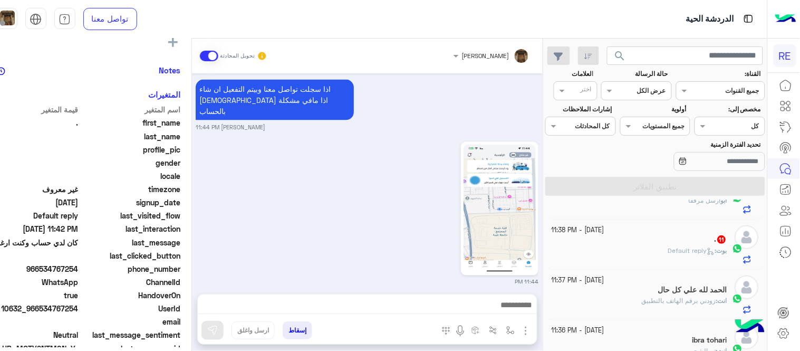
click at [394, 200] on div "11:44 PM" at bounding box center [367, 212] width 343 height 147
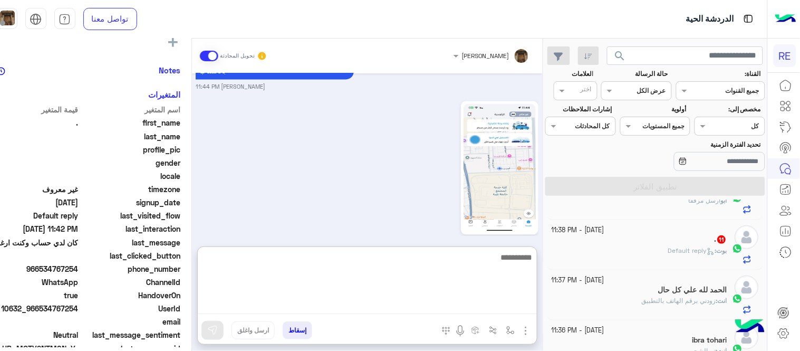
click at [329, 308] on textarea at bounding box center [367, 282] width 339 height 63
type textarea "*"
type textarea "**********"
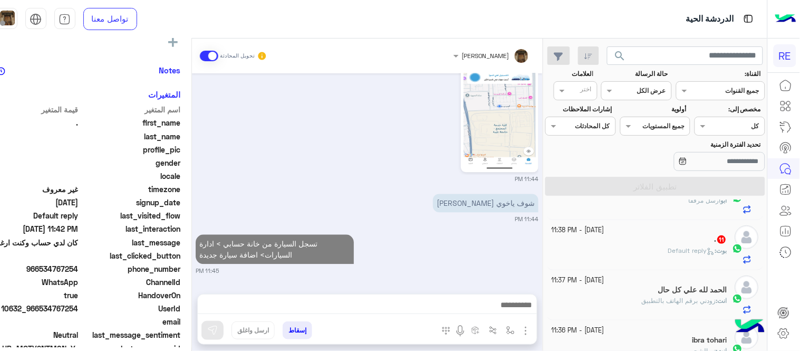
click at [456, 170] on div "[DATE] كان لدي حساب وكنت ارغب في الانضمام اليكم كا كبتن ولم تسمحلي الفرصه الا ا…" at bounding box center [367, 178] width 351 height 210
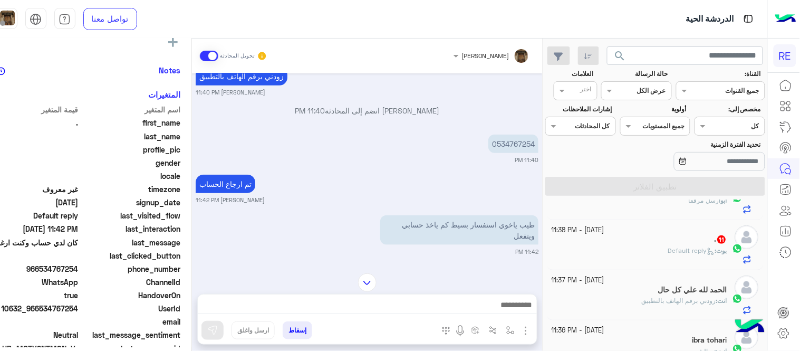
scroll to position [228, 0]
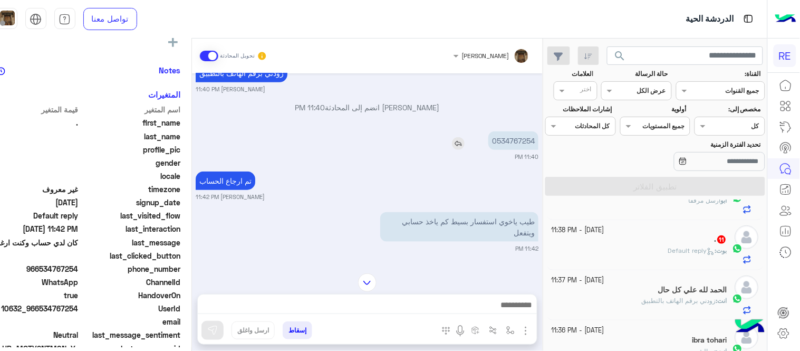
click at [531, 139] on p "0534767254" at bounding box center [513, 140] width 50 height 18
copy p "0534767254"
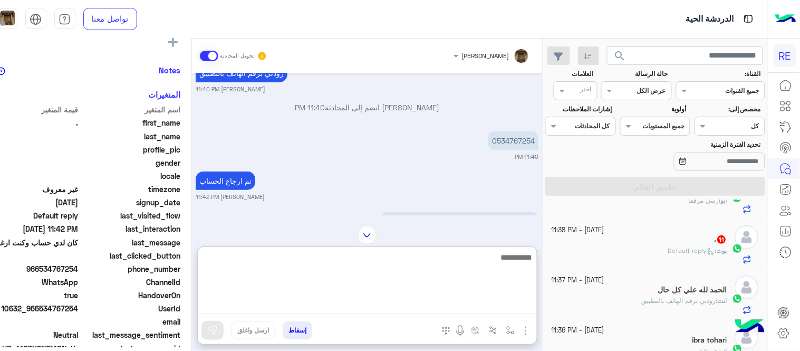
click at [328, 311] on textarea at bounding box center [367, 282] width 339 height 63
type textarea "**********"
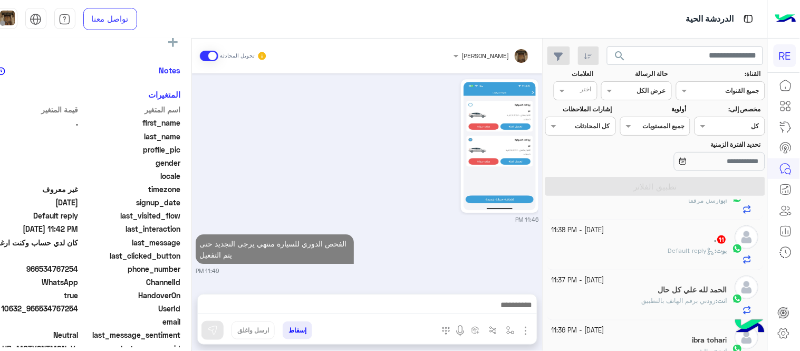
click at [503, 235] on div "[PERSON_NAME] تحويل المحادثة [DATE] كان لدي حساب وكنت ارغب في الانضمام اليكم كا…" at bounding box center [367, 196] width 351 height 316
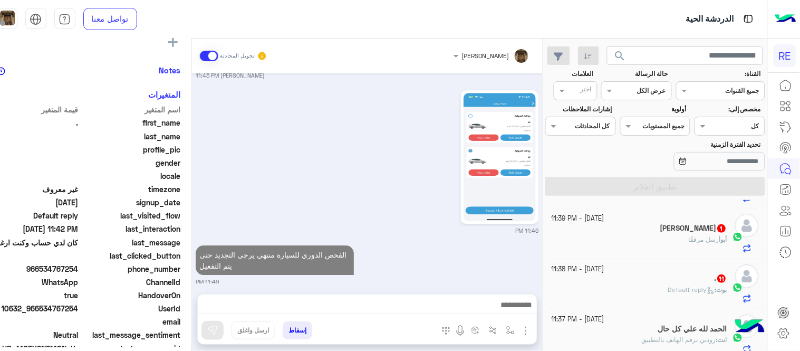
scroll to position [157, 0]
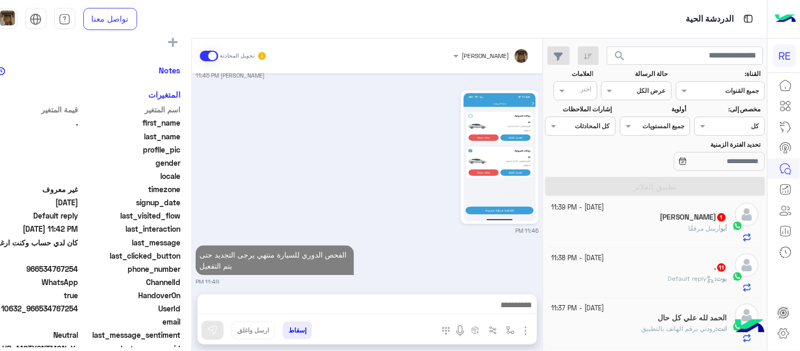
click at [623, 264] on div ". 11" at bounding box center [640, 268] width 176 height 11
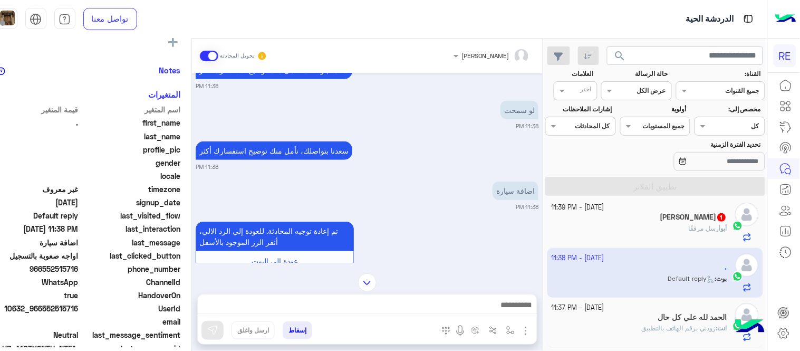
scroll to position [248, 0]
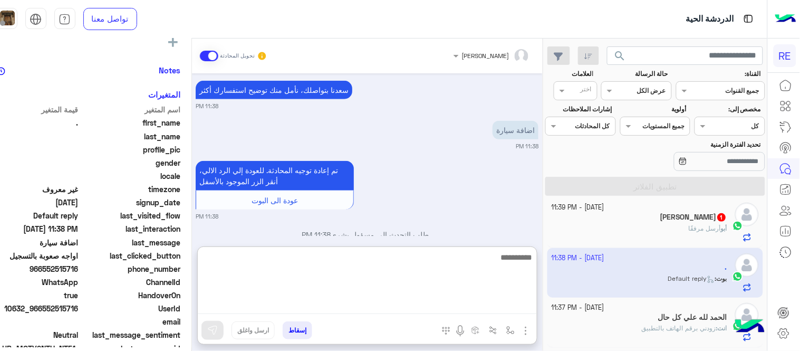
click at [383, 313] on textarea at bounding box center [367, 282] width 339 height 63
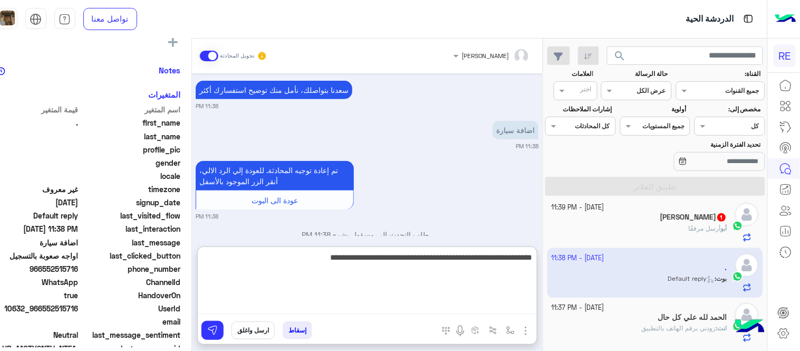
type textarea "**********"
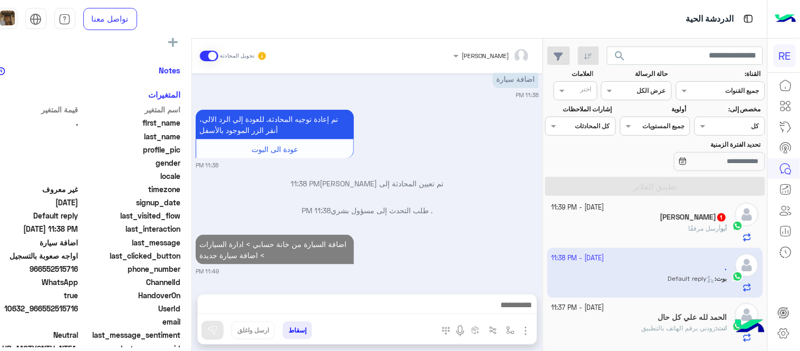
scroll to position [299, 0]
click at [496, 197] on div "[DATE] اواجه صعوبة بالتسجيل 11:38 PM مرحبا بك، اترك لنا استفسارك وسيتم مراجعته …" at bounding box center [367, 178] width 351 height 210
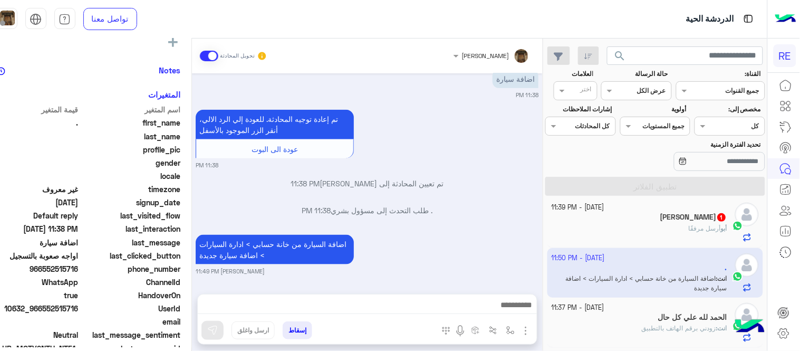
scroll to position [326, 0]
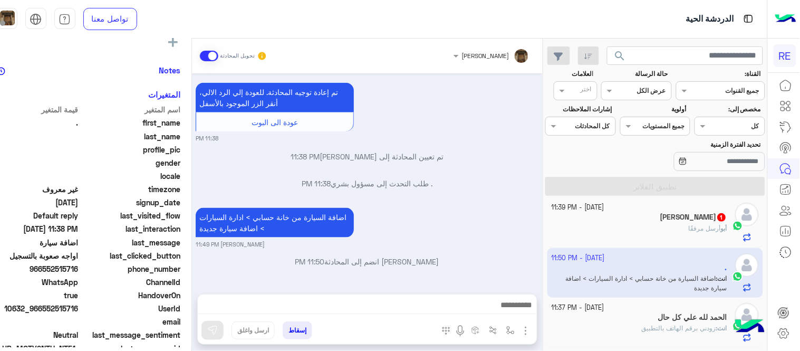
click at [507, 231] on div "اضافة السيارة من خانة حسابي > ادارة السيارات > اضافة سيارة جديدة [PERSON_NAME] …" at bounding box center [367, 226] width 343 height 43
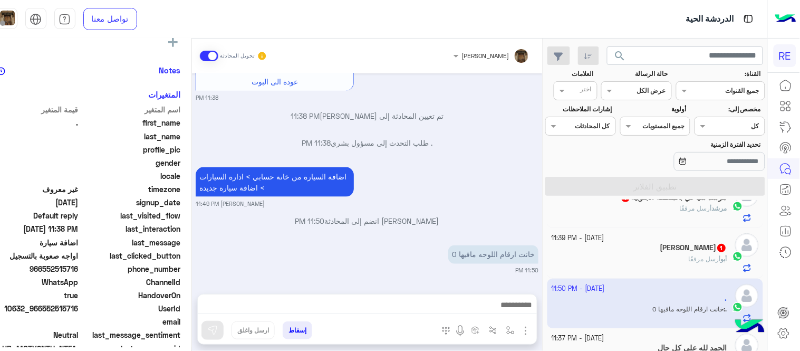
scroll to position [130, 0]
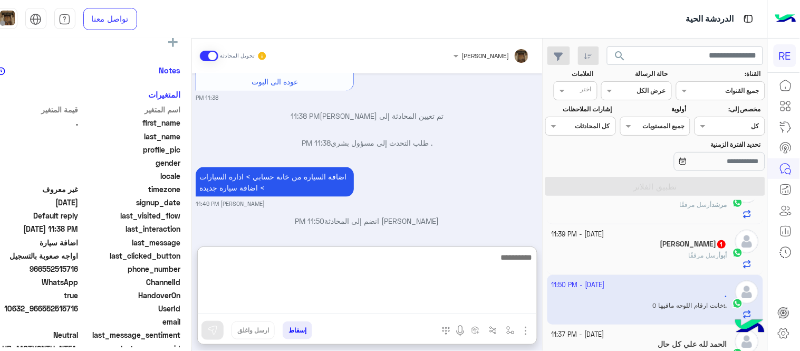
click at [467, 306] on textarea at bounding box center [367, 282] width 339 height 63
type textarea "**********"
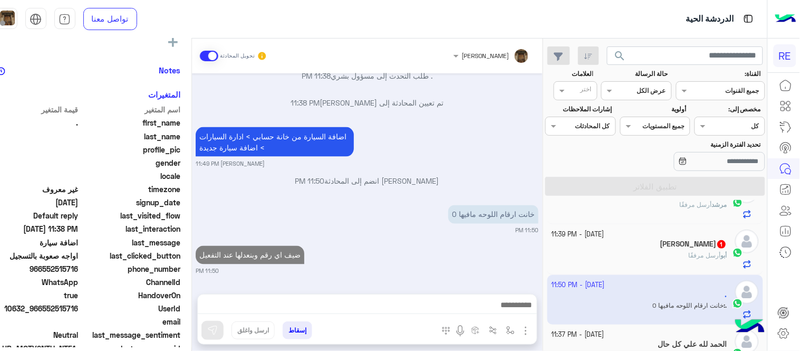
click at [535, 218] on div "[DATE] اواجه صعوبة بالتسجيل 11:38 PM مرحبا بك، اترك لنا استفسارك وسيتم مراجعته …" at bounding box center [367, 178] width 351 height 210
click at [621, 256] on div "[PERSON_NAME] مرفقًا" at bounding box center [640, 260] width 176 height 18
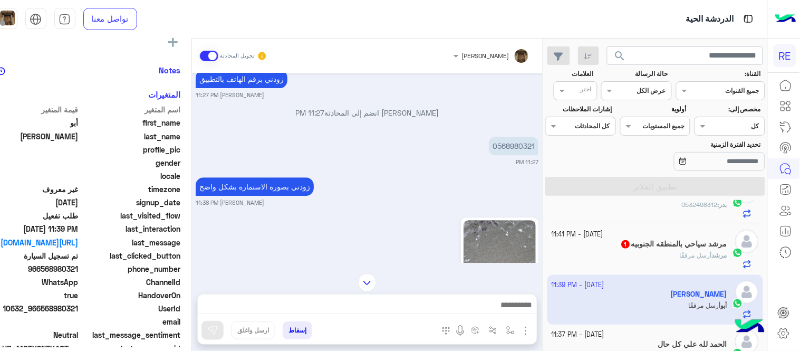
scroll to position [661, 0]
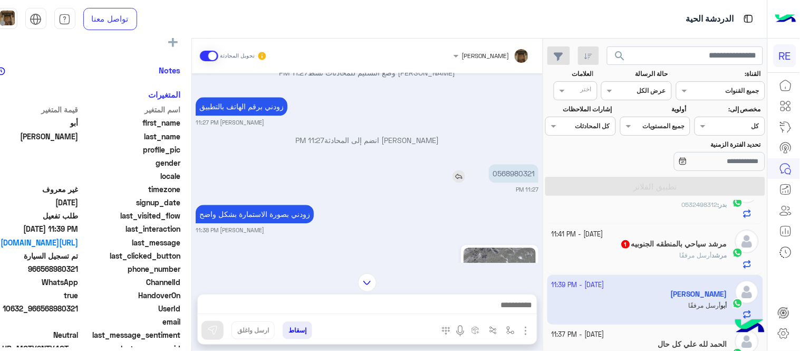
click at [527, 170] on p "0568980321" at bounding box center [514, 173] width 50 height 18
copy p "0568980321"
drag, startPoint x: 513, startPoint y: 256, endPoint x: 521, endPoint y: 253, distance: 8.5
click at [521, 253] on img at bounding box center [500, 311] width 72 height 128
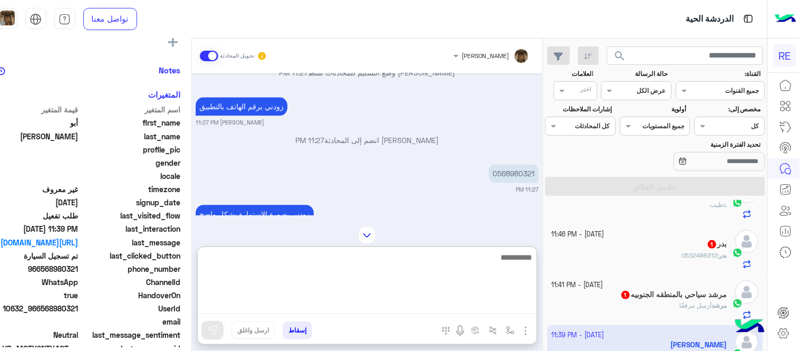
click at [399, 304] on textarea at bounding box center [367, 282] width 339 height 63
type textarea "**********"
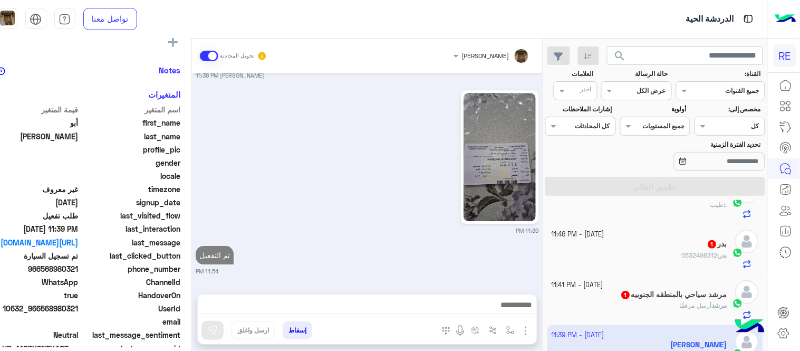
scroll to position [815, 0]
click at [471, 243] on div "[PERSON_NAME] تحويل المحادثة [DATE] يمكنك الاطلاع على شروط الانضمام لرحلة ك (كا…" at bounding box center [367, 196] width 351 height 316
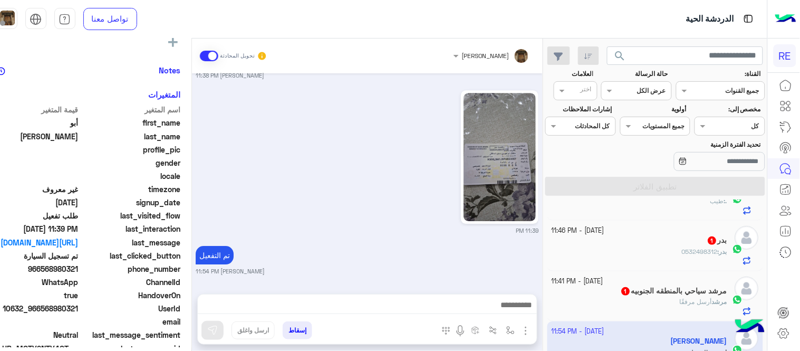
scroll to position [127, 0]
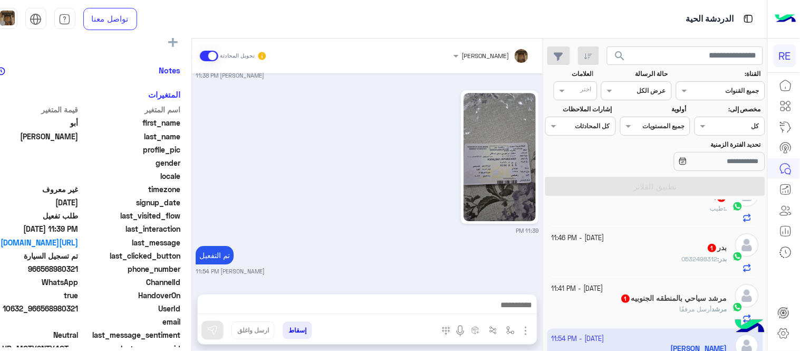
click at [643, 255] on div "بدر : 0532498312" at bounding box center [640, 263] width 176 height 18
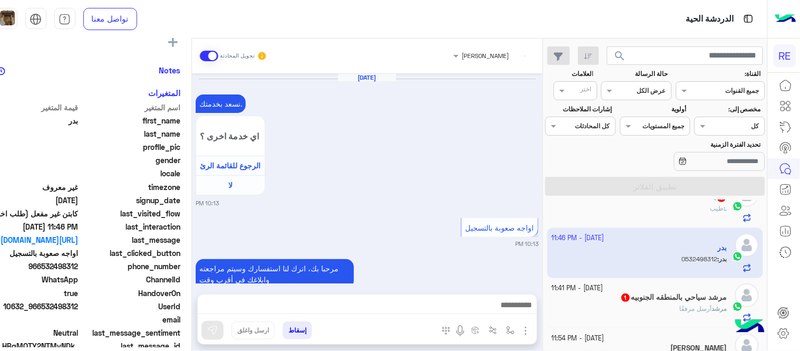
scroll to position [417, 0]
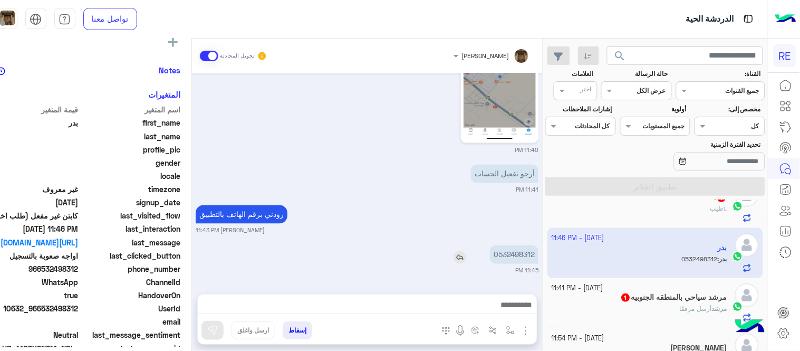
click at [535, 255] on p "0532498312" at bounding box center [514, 254] width 49 height 18
copy p "0532498312"
click at [378, 281] on div "[DATE] نسعد بخدمتك. اي خدمة اخرى ؟ الرجوع للقائمة الرئ لا 10:13 PM اواجه صعوبة …" at bounding box center [367, 178] width 351 height 210
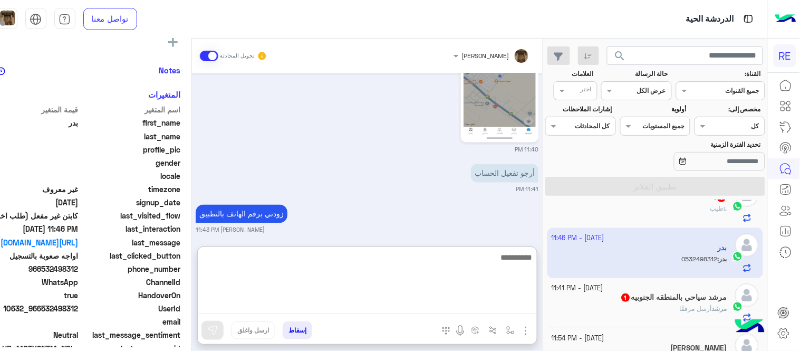
click at [425, 309] on textarea at bounding box center [367, 282] width 339 height 63
type textarea "**********"
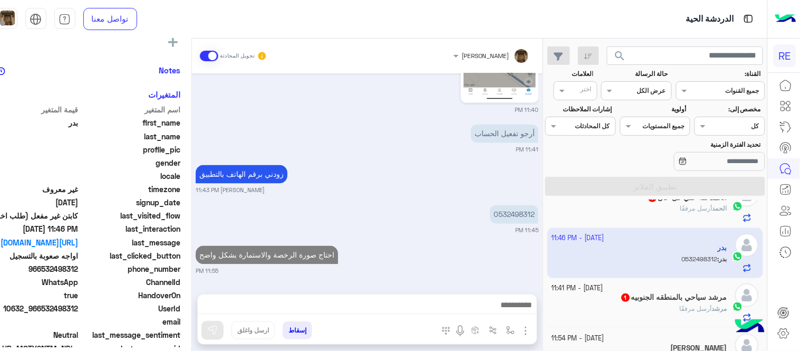
click at [495, 236] on div "[PERSON_NAME] تحويل المحادثة [DATE] نسعد بخدمتك. اي خدمة اخرى ؟ الرجوع للقائمة …" at bounding box center [367, 196] width 351 height 316
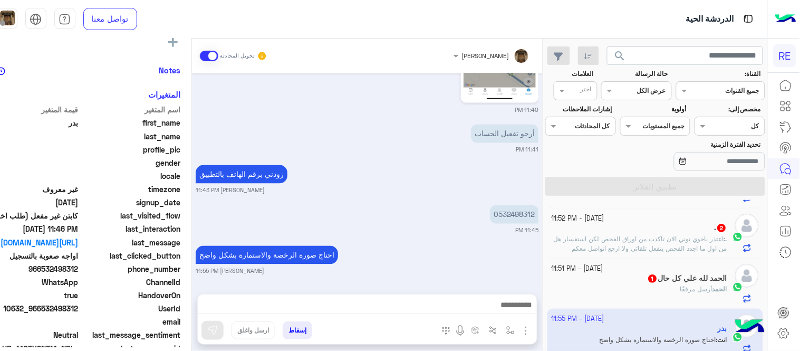
scroll to position [50, 0]
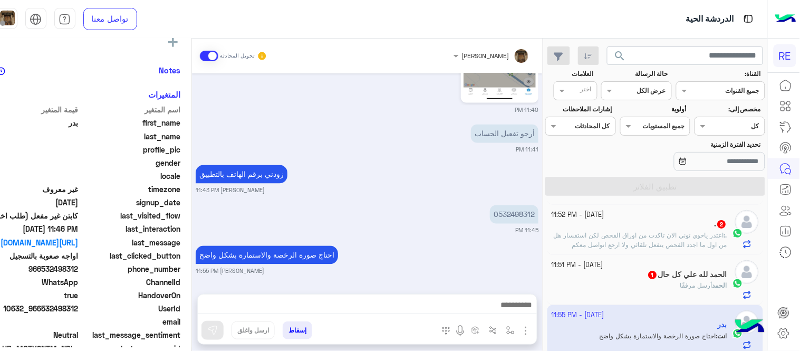
click at [618, 287] on div "ال[PERSON_NAME] أرسل مرفقًا" at bounding box center [640, 290] width 176 height 18
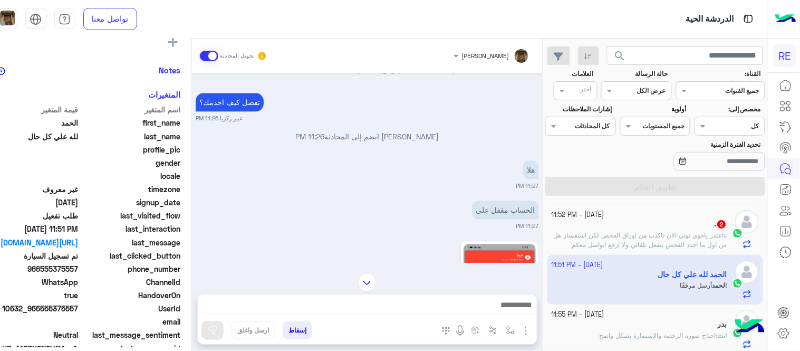
scroll to position [775, 0]
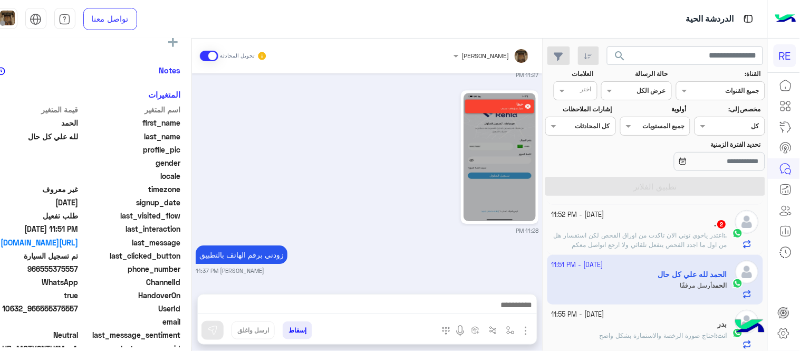
click at [619, 225] on div ". 2" at bounding box center [640, 224] width 176 height 11
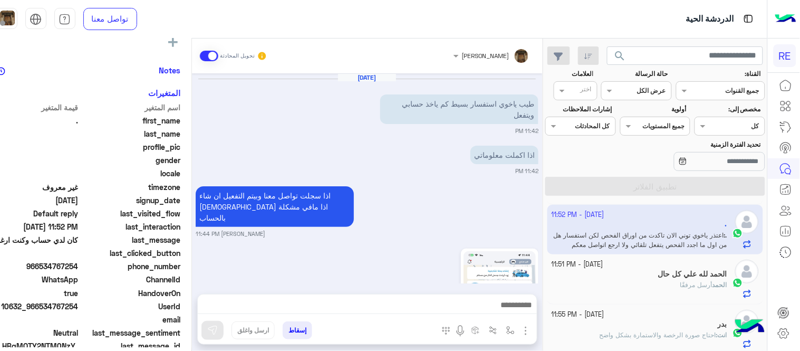
scroll to position [508, 0]
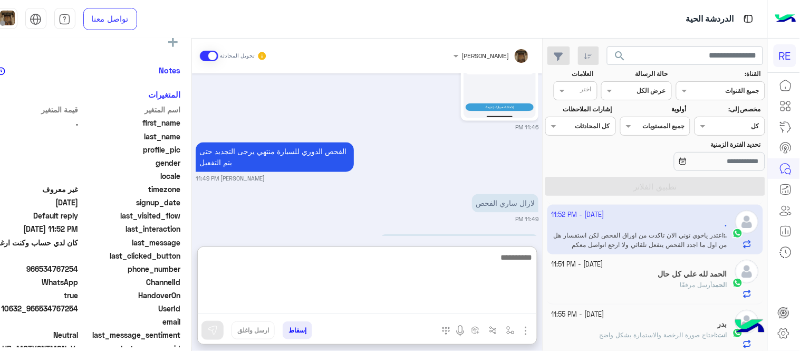
click at [431, 298] on textarea at bounding box center [367, 282] width 339 height 63
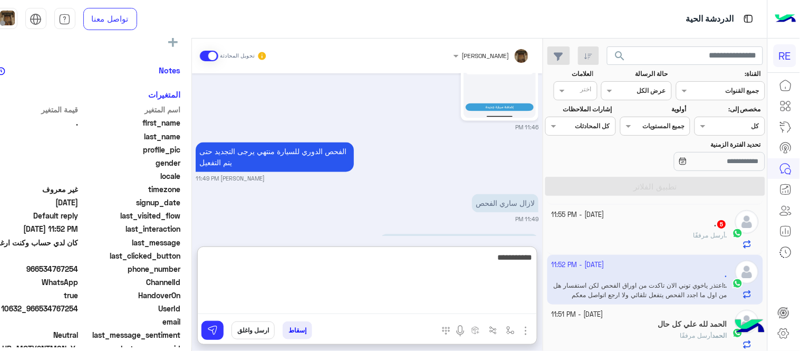
click at [537, 257] on textarea "**********" at bounding box center [367, 282] width 339 height 63
click at [399, 257] on textarea "**********" at bounding box center [367, 282] width 339 height 63
type textarea "**********"
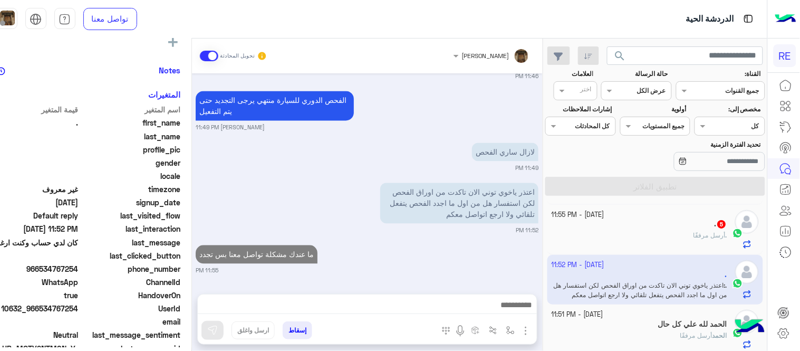
scroll to position [547, 0]
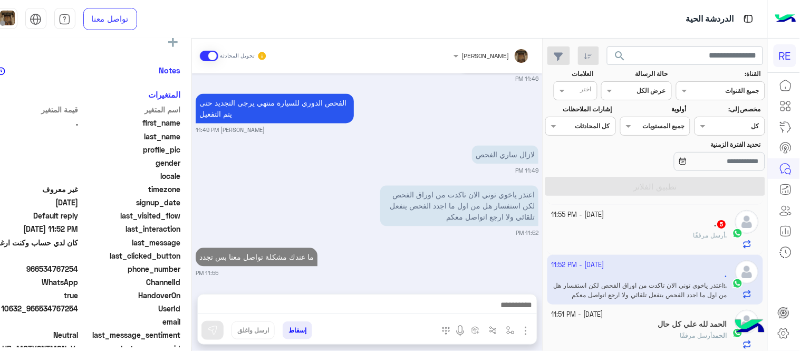
click at [454, 208] on div "[DATE] طيب ياخوي استفسار بسيط كم ياخذ حسابي ويتفعل 11:42 PM اذا اكملت معلوماتي …" at bounding box center [367, 178] width 351 height 210
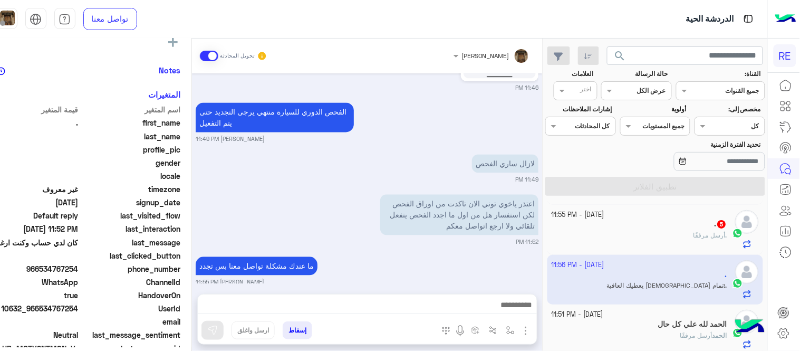
scroll to position [588, 0]
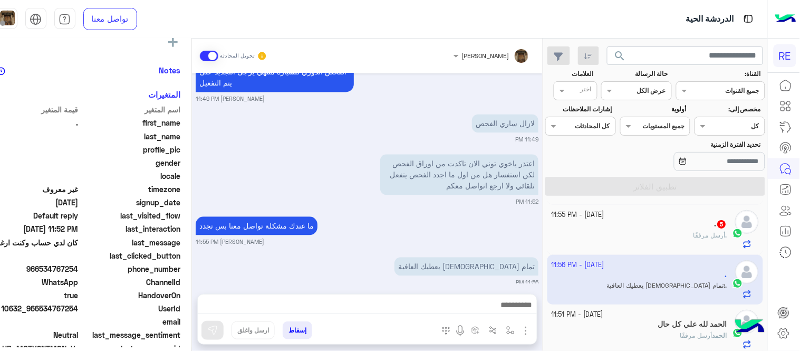
click at [422, 217] on div "ما عندك مشكلة تواصل معنا بس تجدد [PERSON_NAME] 11:55 PM" at bounding box center [367, 230] width 343 height 32
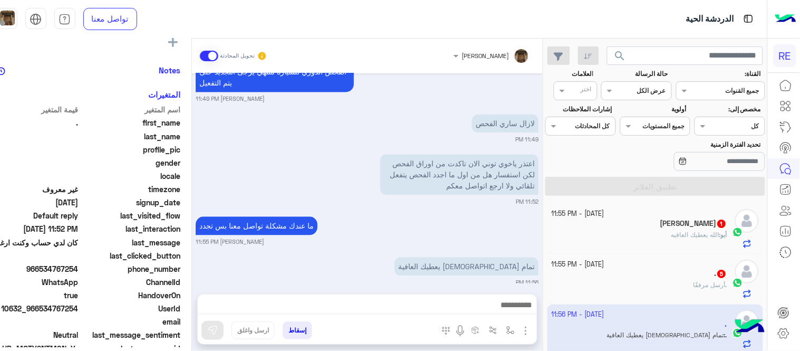
click at [665, 227] on div "أبو [PERSON_NAME] 1" at bounding box center [640, 224] width 176 height 11
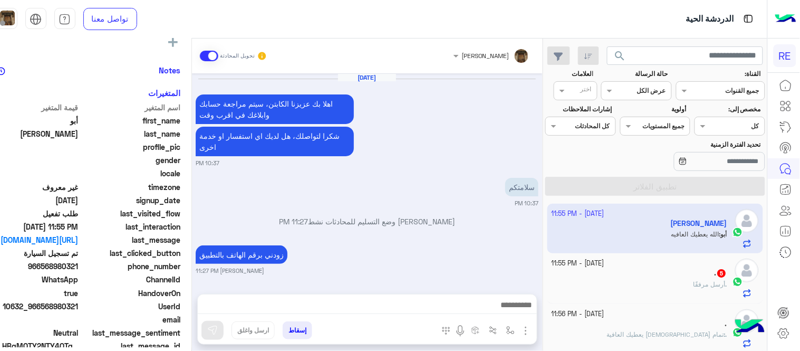
scroll to position [343, 0]
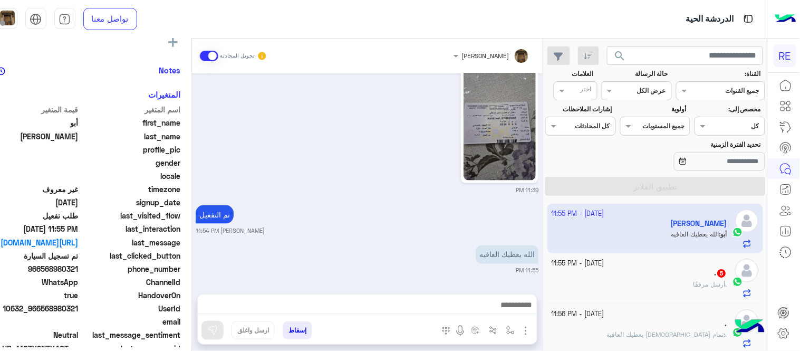
click at [660, 283] on div ". أرسل مرفقًا" at bounding box center [640, 289] width 176 height 18
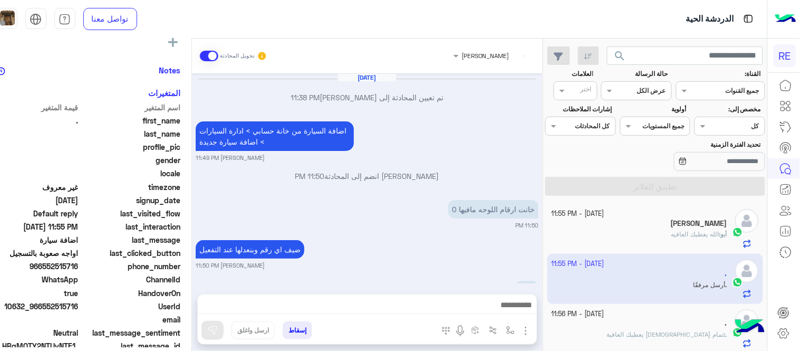
scroll to position [311, 0]
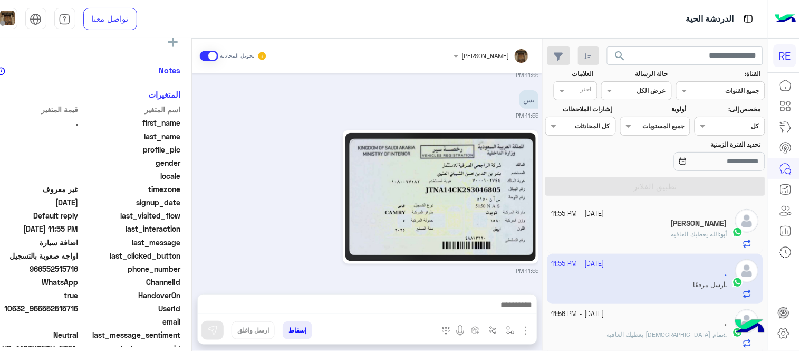
drag, startPoint x: 211, startPoint y: 245, endPoint x: 208, endPoint y: 219, distance: 26.0
click at [208, 219] on div "[DATE] تم تعيين المحادثة إلى [PERSON_NAME] 11:38 PM اضافة السيارة من خانة حسابي…" at bounding box center [367, 178] width 351 height 210
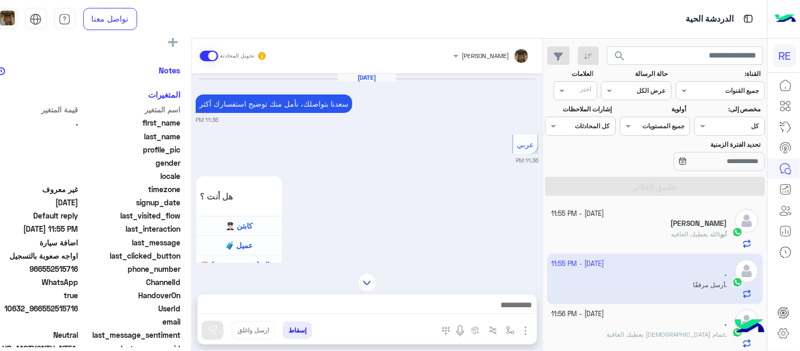
scroll to position [752, 0]
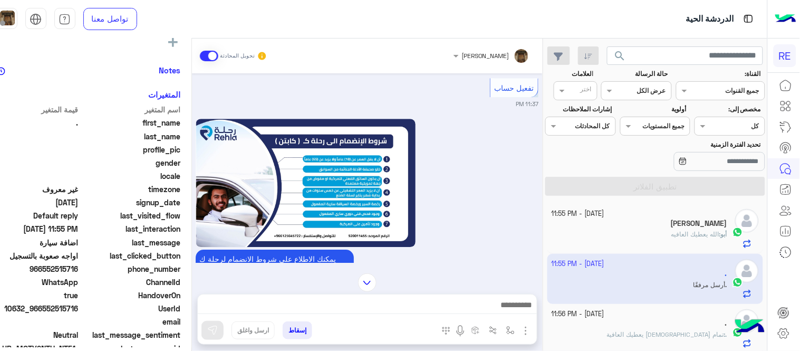
click at [211, 143] on div "[DATE] [PERSON_NAME] بتواصلك، نأمل منك توضيح استفسارك أكثر 11:36 PM عربي 11:36 …" at bounding box center [367, 167] width 351 height 189
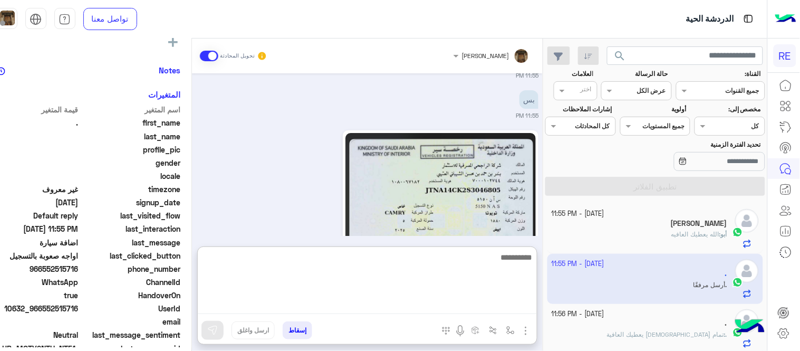
scroll to position [1985, 0]
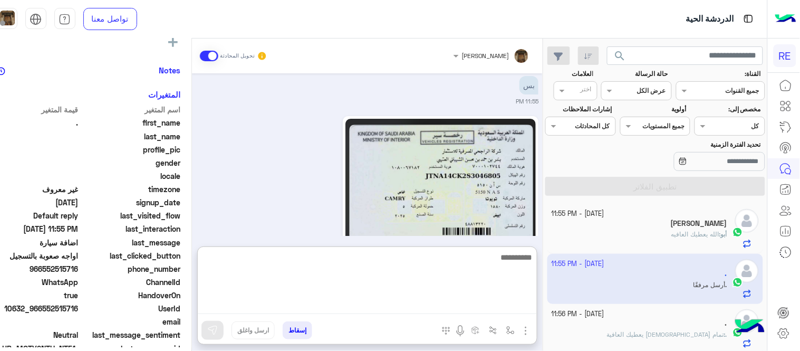
click at [306, 298] on textarea at bounding box center [367, 282] width 339 height 63
type textarea "**********"
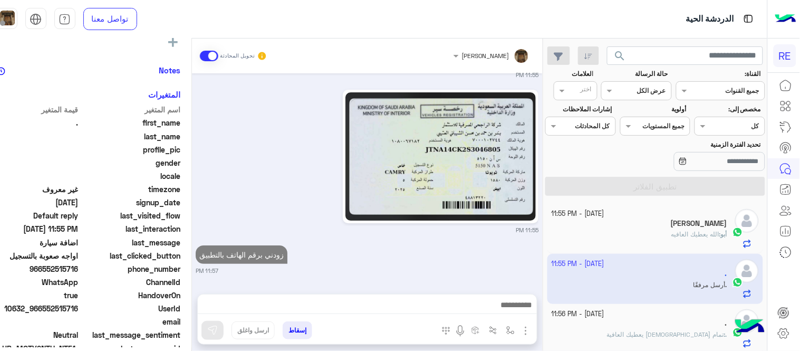
scroll to position [2011, 0]
click at [415, 246] on div "[PERSON_NAME] تحويل المحادثة [DATE] [PERSON_NAME] بتواصلك، نأمل منك توضيح استفس…" at bounding box center [367, 196] width 351 height 316
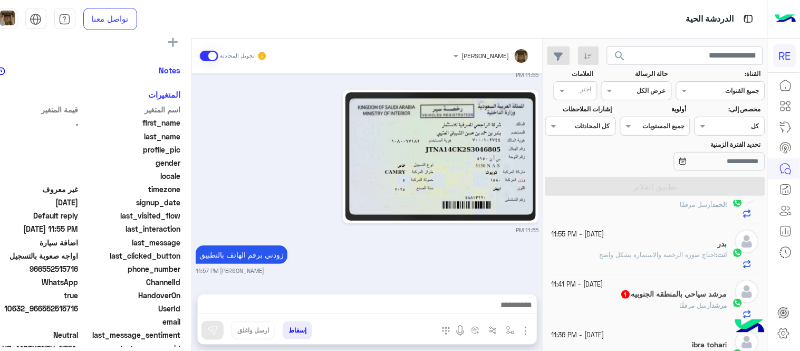
scroll to position [223, 0]
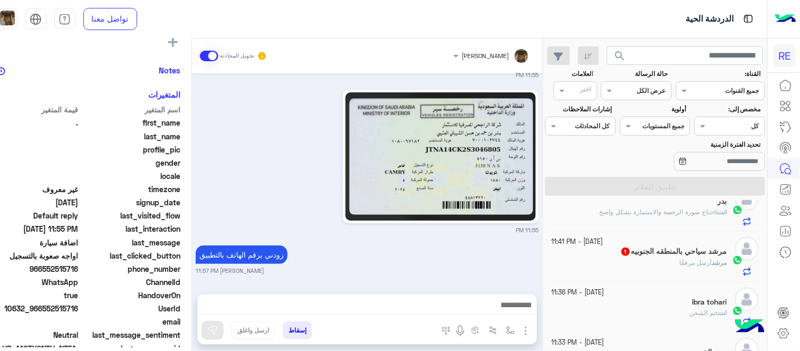
click at [593, 264] on div "مرشد أرسل مرفقًا" at bounding box center [640, 267] width 176 height 18
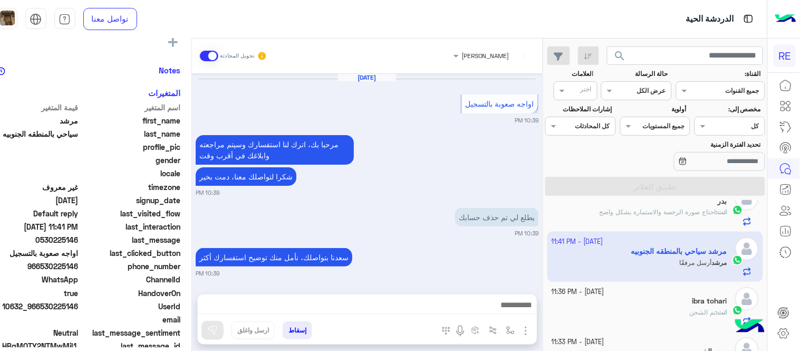
scroll to position [333, 0]
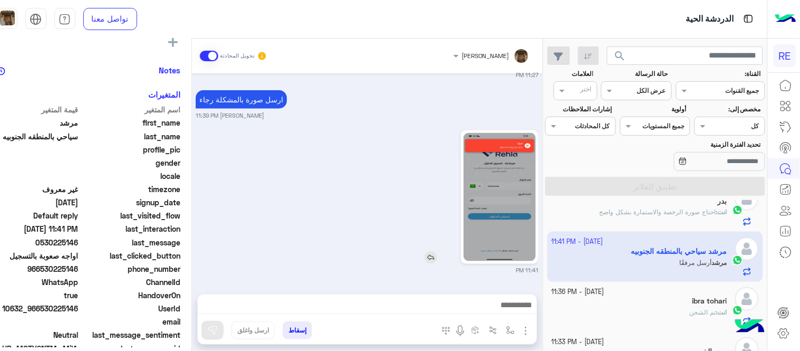
click at [510, 217] on img at bounding box center [500, 197] width 72 height 128
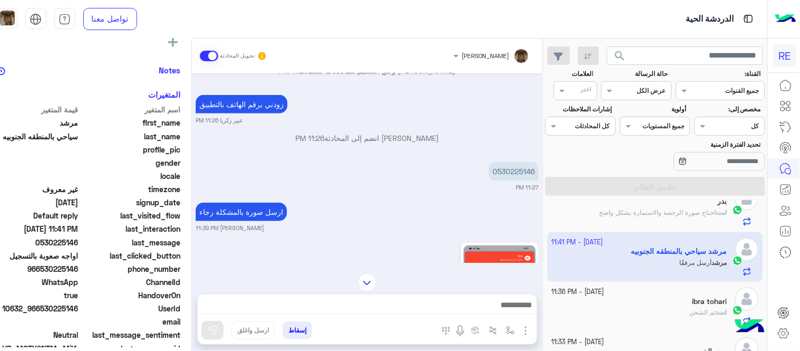
scroll to position [190, 0]
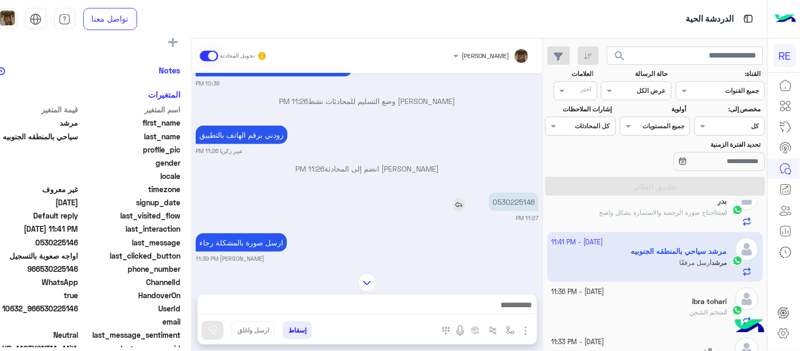
click at [518, 199] on p "0530225146" at bounding box center [514, 201] width 50 height 18
copy p "0530225146"
click at [518, 199] on p "0530225146" at bounding box center [514, 201] width 50 height 18
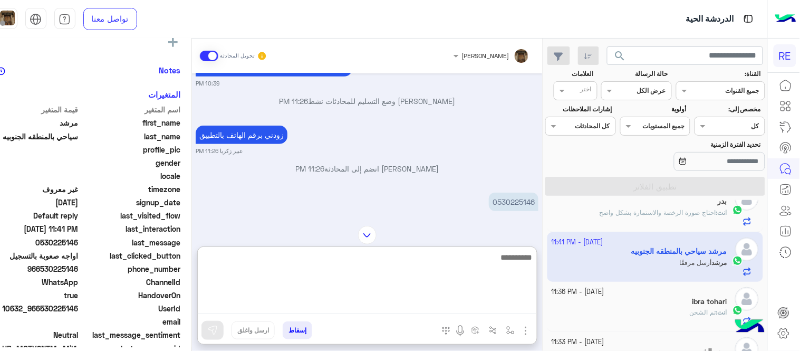
click at [356, 309] on textarea at bounding box center [367, 282] width 339 height 63
type textarea "**********"
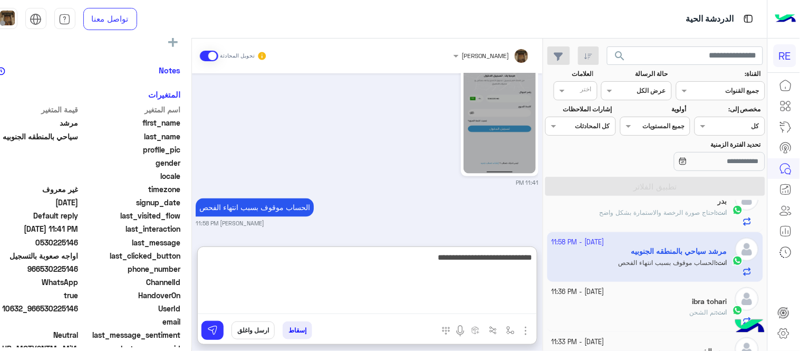
type textarea "**********"
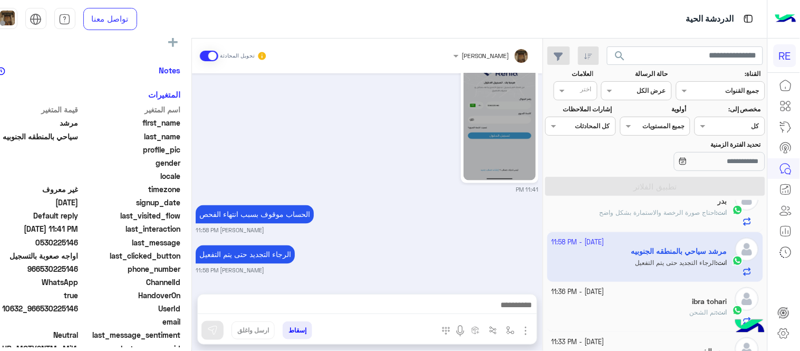
click at [389, 249] on div "[PERSON_NAME] تحويل المحادثة [DATE] اواجه صعوبة بالتسجيل 10:39 PM مرحبا بك، اتر…" at bounding box center [367, 196] width 351 height 316
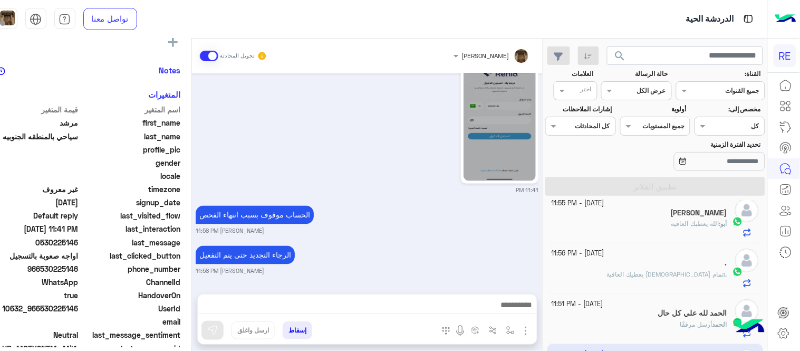
scroll to position [0, 0]
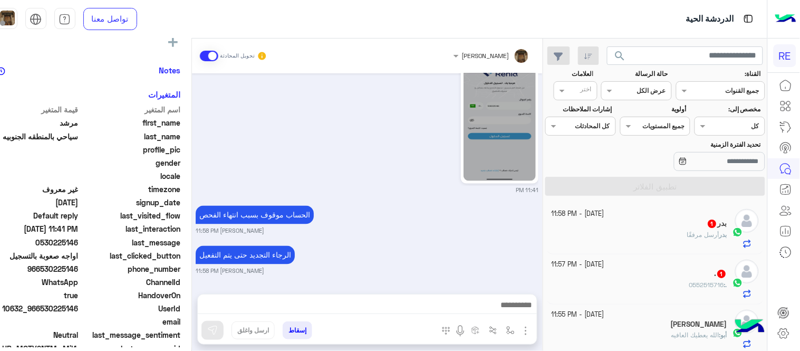
click at [469, 239] on div "[DATE] اواجه صعوبة بالتسجيل 10:39 PM مرحبا بك، اترك لنا استفسارك وسيتم مراجعته …" at bounding box center [367, 178] width 351 height 210
